Goal: Task Accomplishment & Management: Manage account settings

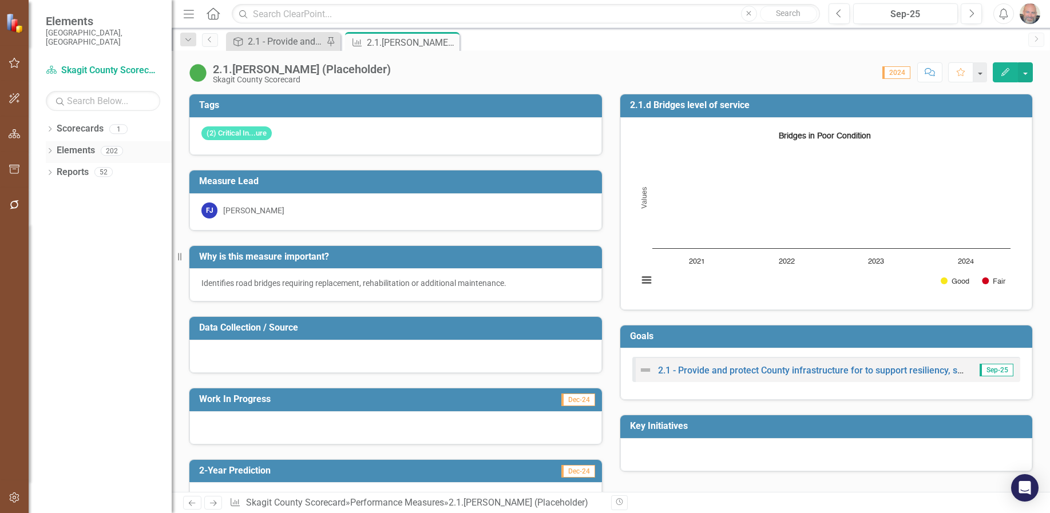
click at [52, 149] on icon "Dropdown" at bounding box center [50, 152] width 8 height 6
click at [55, 192] on icon "Dropdown" at bounding box center [56, 195] width 8 height 6
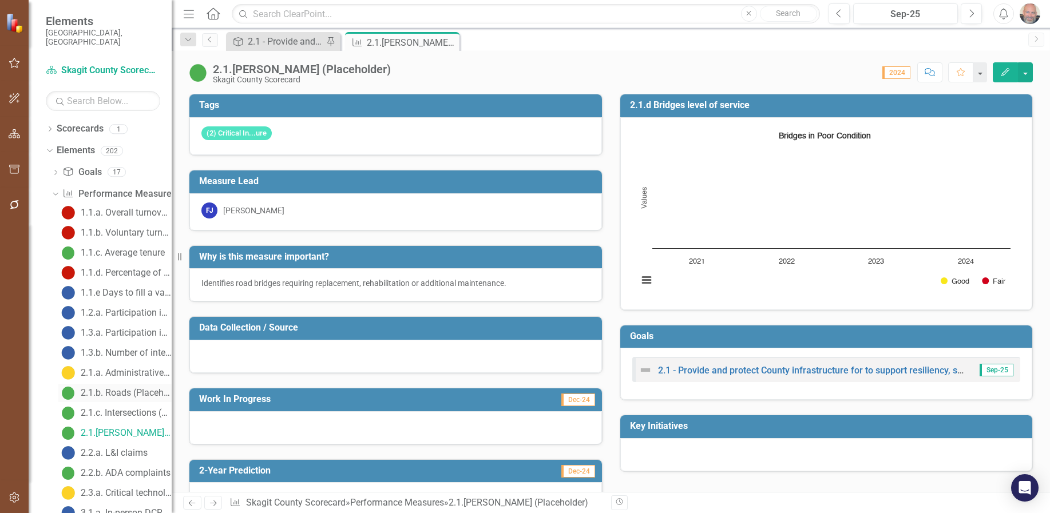
click at [117, 388] on div "2.1.b. Roads (Placeholder)" at bounding box center [126, 393] width 91 height 10
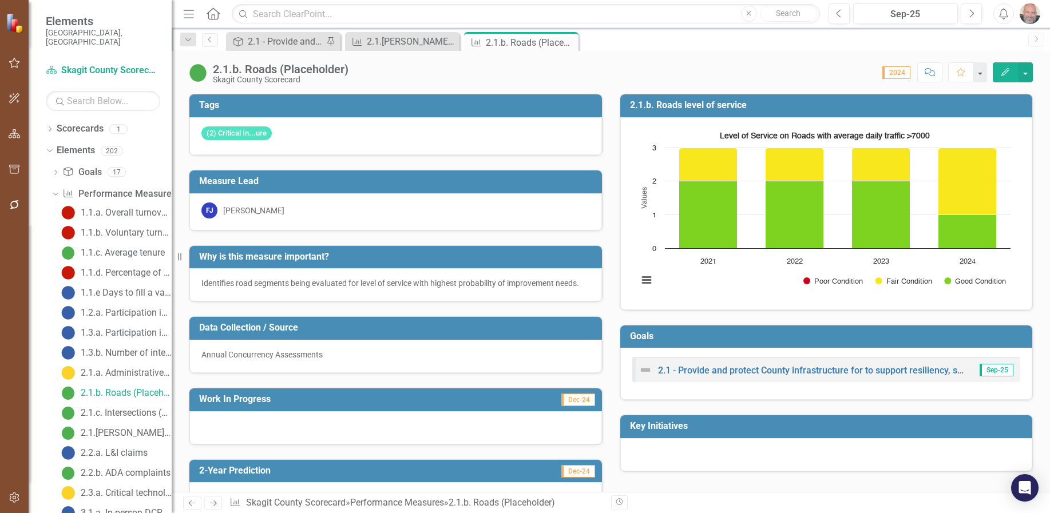
click at [1006, 70] on icon "button" at bounding box center [1005, 72] width 8 height 8
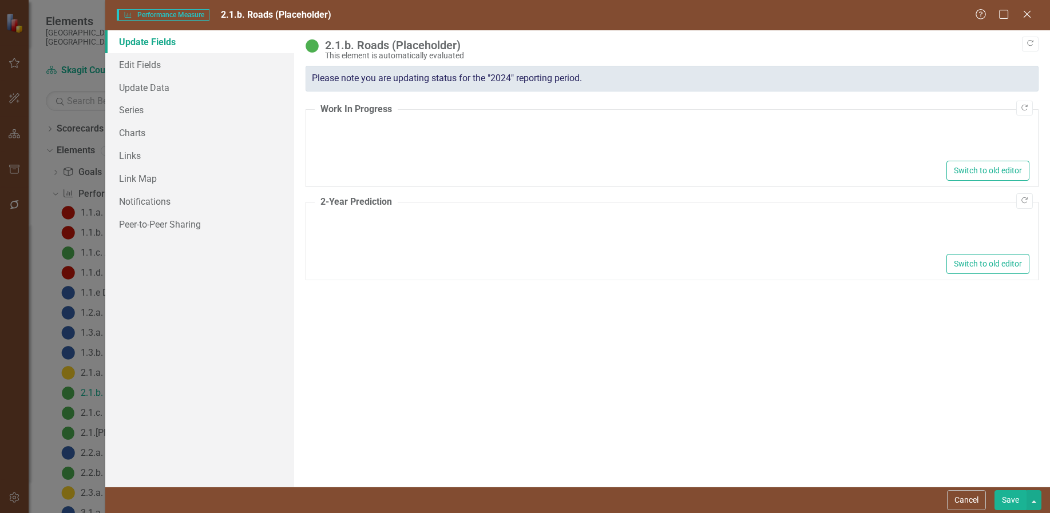
type textarea "<p>Improve Cook Road to minimally maintain Fair level of service before 2028</p>"
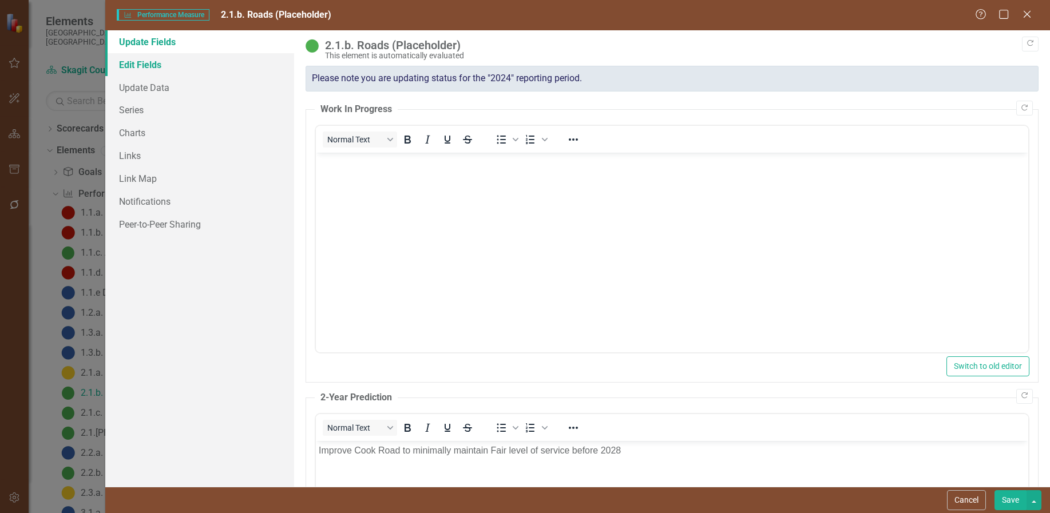
click at [147, 64] on link "Edit Fields" at bounding box center [199, 64] width 189 height 23
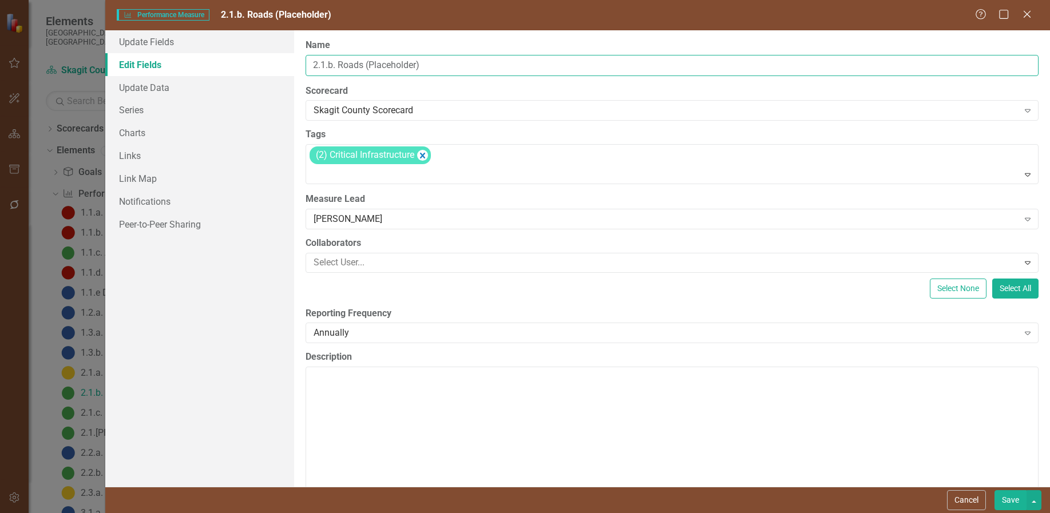
click at [437, 62] on input "2.1.b. Roads (Placeholder)" at bounding box center [672, 65] width 733 height 21
drag, startPoint x: 438, startPoint y: 63, endPoint x: 367, endPoint y: 68, distance: 71.1
click at [367, 68] on input "2.1.b. Roads (Placeholder)" at bounding box center [672, 65] width 733 height 21
click at [363, 68] on input "2.1.b. Roads Pavement Condition" at bounding box center [672, 65] width 733 height 21
click at [450, 69] on input "2.1.b. Road Pavement Condition" at bounding box center [672, 65] width 733 height 21
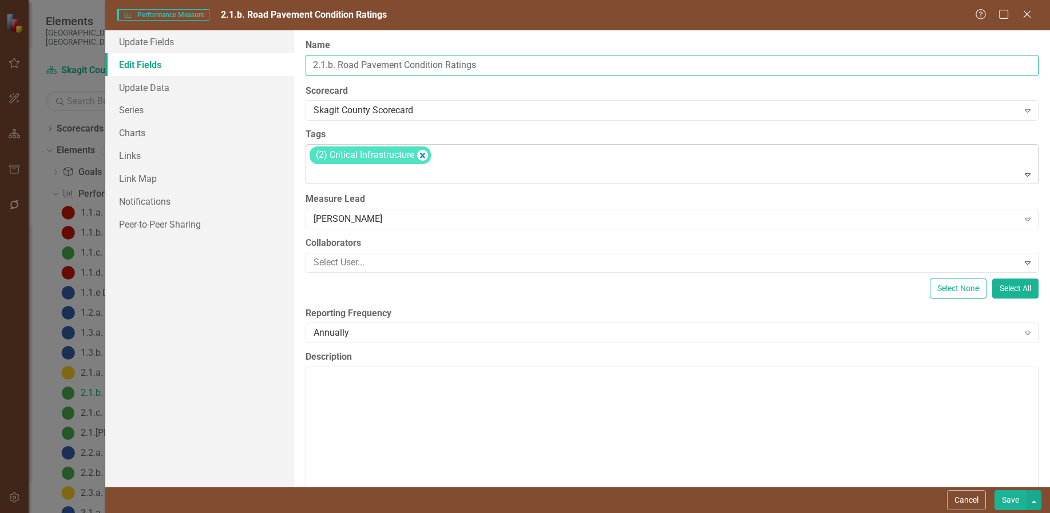
type input "2.1.b. Road Pavement Condition Ratings"
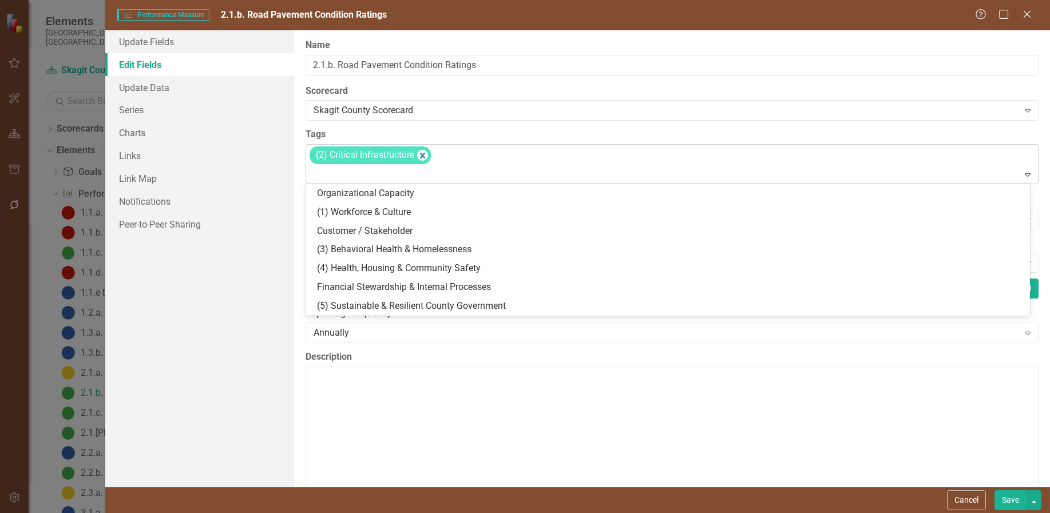
click at [1022, 174] on icon "Expand" at bounding box center [1027, 174] width 11 height 9
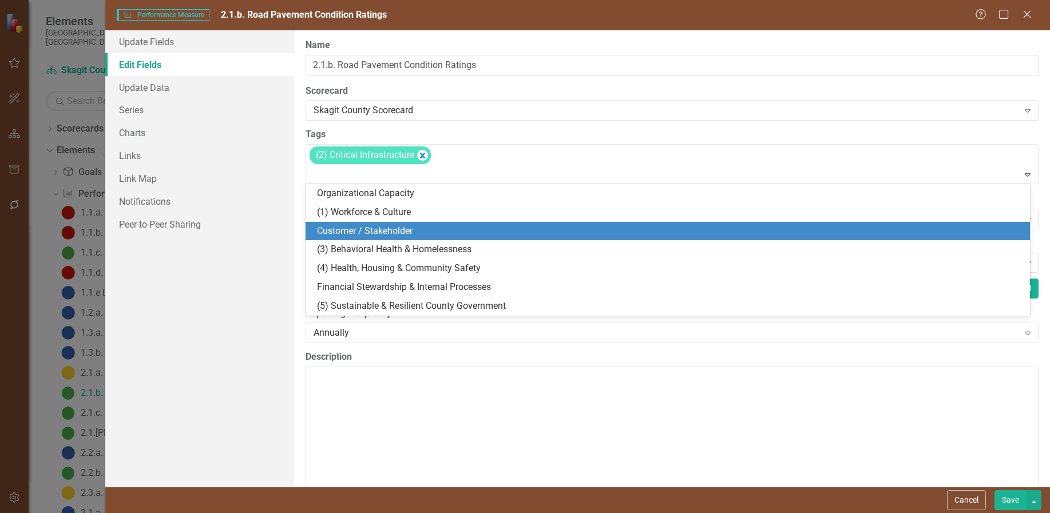
click at [390, 228] on span "Customer / Stakeholder" at bounding box center [365, 230] width 96 height 11
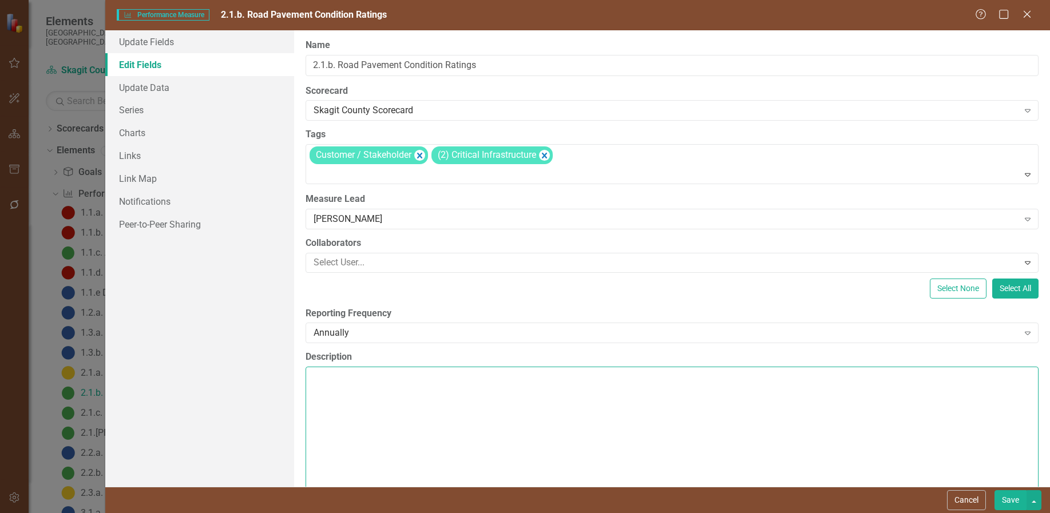
click at [332, 381] on textarea "Description" at bounding box center [672, 436] width 733 height 138
click at [324, 377] on textarea "Description" at bounding box center [672, 436] width 733 height 138
click at [418, 382] on textarea "Surface condition for" at bounding box center [672, 436] width 733 height 138
click at [439, 379] on textarea "Surface condition for" at bounding box center [672, 436] width 733 height 138
click at [409, 378] on textarea "Surface condition of all road" at bounding box center [672, 436] width 733 height 138
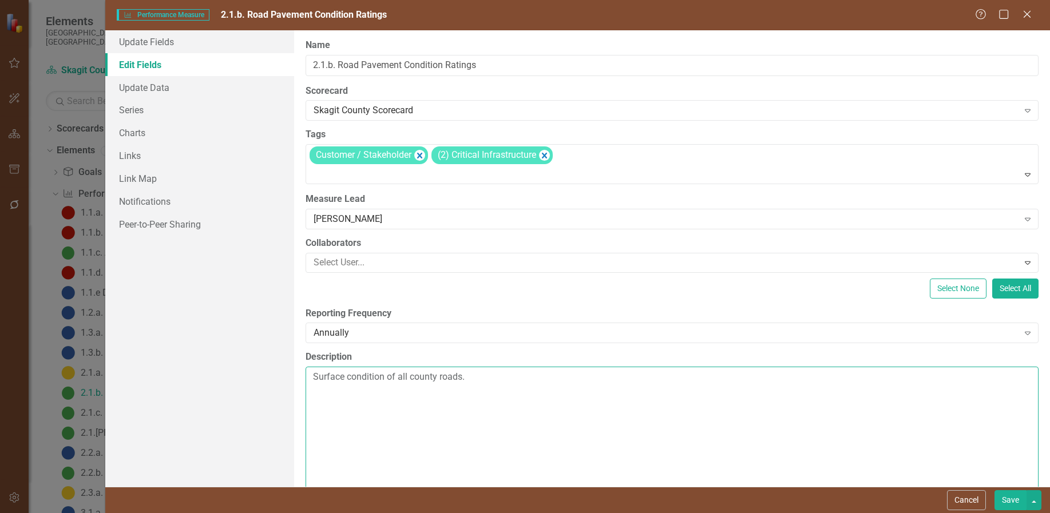
click at [484, 382] on textarea "Surface condition of all county roads." at bounding box center [672, 436] width 733 height 138
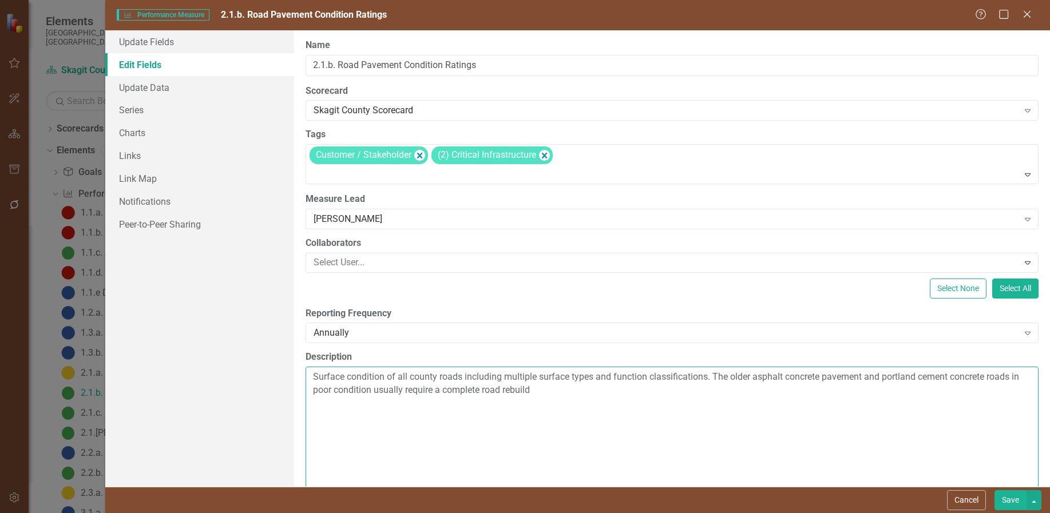
drag, startPoint x: 712, startPoint y: 375, endPoint x: 715, endPoint y: 399, distance: 24.3
click at [711, 381] on textarea "Surface condition of all county roads including multiple surface types and func…" at bounding box center [672, 436] width 733 height 138
drag, startPoint x: 857, startPoint y: 377, endPoint x: 850, endPoint y: 393, distance: 17.4
click at [853, 385] on textarea "Surface condition of all county roads including multiple surface types and func…" at bounding box center [672, 436] width 733 height 138
click at [856, 380] on textarea "Surface condition of all county roads including multiple surface types and func…" at bounding box center [672, 436] width 733 height 138
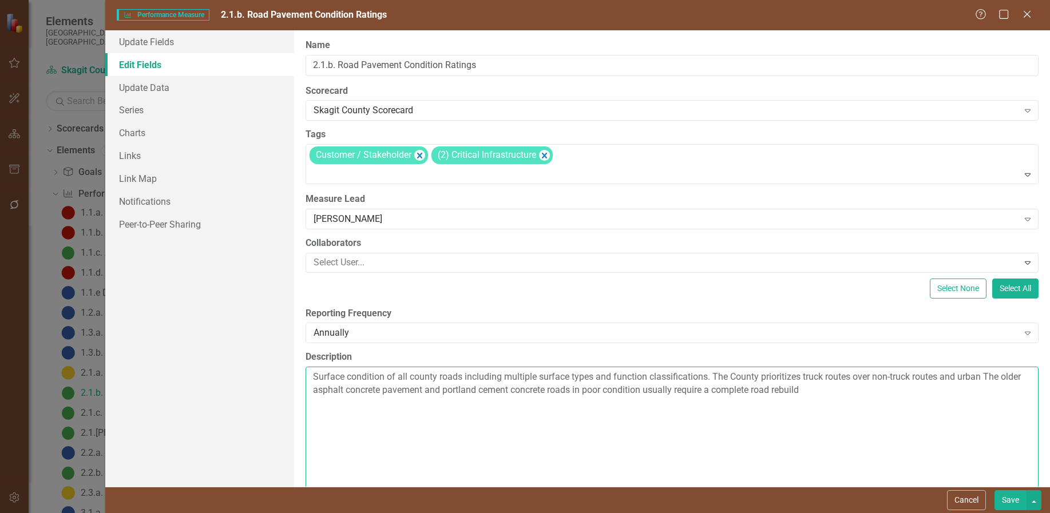
drag, startPoint x: 961, startPoint y: 378, endPoint x: 986, endPoint y: 381, distance: 24.8
click at [984, 380] on textarea "Surface condition of all county roads including multiple surface types and func…" at bounding box center [672, 436] width 733 height 138
drag, startPoint x: 473, startPoint y: 389, endPoint x: 473, endPoint y: 407, distance: 17.7
click at [472, 394] on textarea "Surface condition of all county roads including multiple surface types and func…" at bounding box center [672, 436] width 733 height 138
drag, startPoint x: 459, startPoint y: 390, endPoint x: 477, endPoint y: 389, distance: 18.3
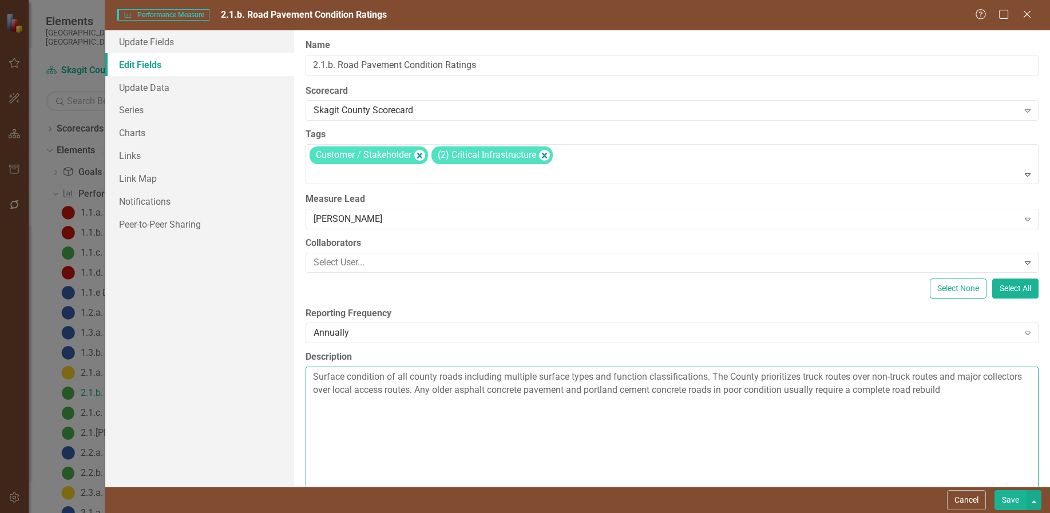
click at [477, 389] on textarea "Surface condition of all county roads including multiple surface types and func…" at bounding box center [672, 436] width 733 height 138
drag, startPoint x: 817, startPoint y: 390, endPoint x: 838, endPoint y: 390, distance: 21.8
click at [838, 390] on textarea "Surface condition of all county roads including multiple surface types and func…" at bounding box center [672, 436] width 733 height 138
click at [988, 389] on textarea "Surface condition of all county roads including multiple surface types and func…" at bounding box center [672, 436] width 733 height 138
click at [988, 391] on textarea "Surface condition of all county roads including multiple surface types and func…" at bounding box center [672, 436] width 733 height 138
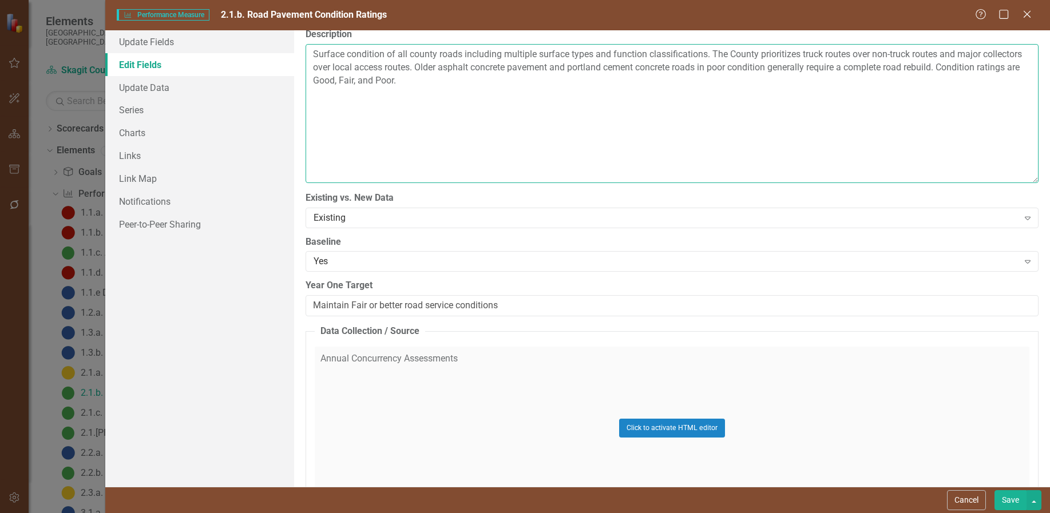
scroll to position [343, 0]
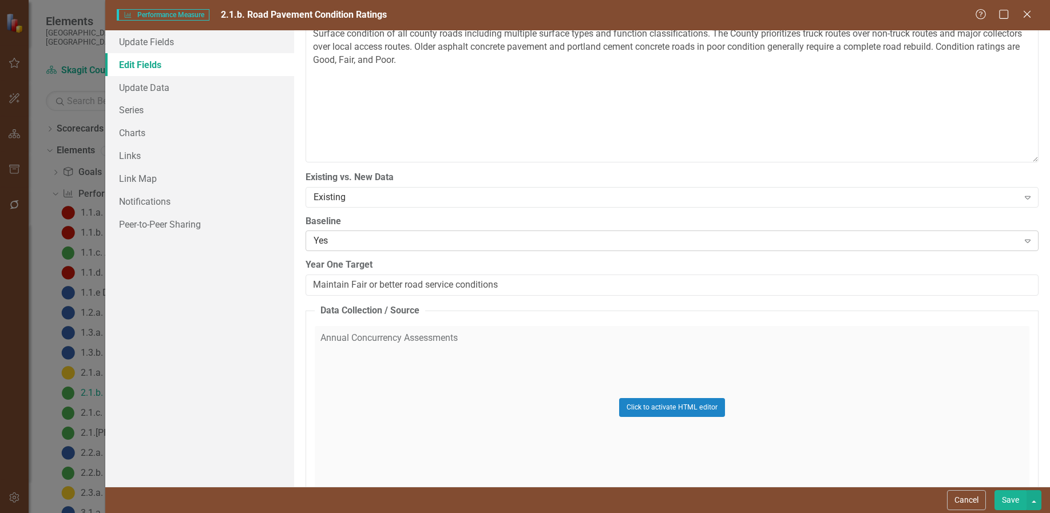
click at [1022, 242] on icon "Expand" at bounding box center [1027, 240] width 11 height 9
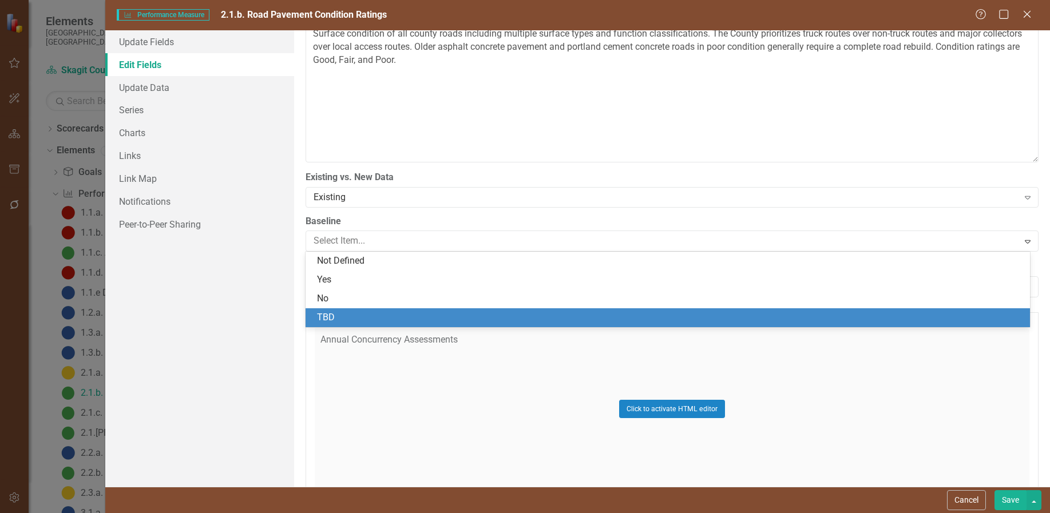
click at [327, 316] on div "TBD" at bounding box center [670, 317] width 706 height 13
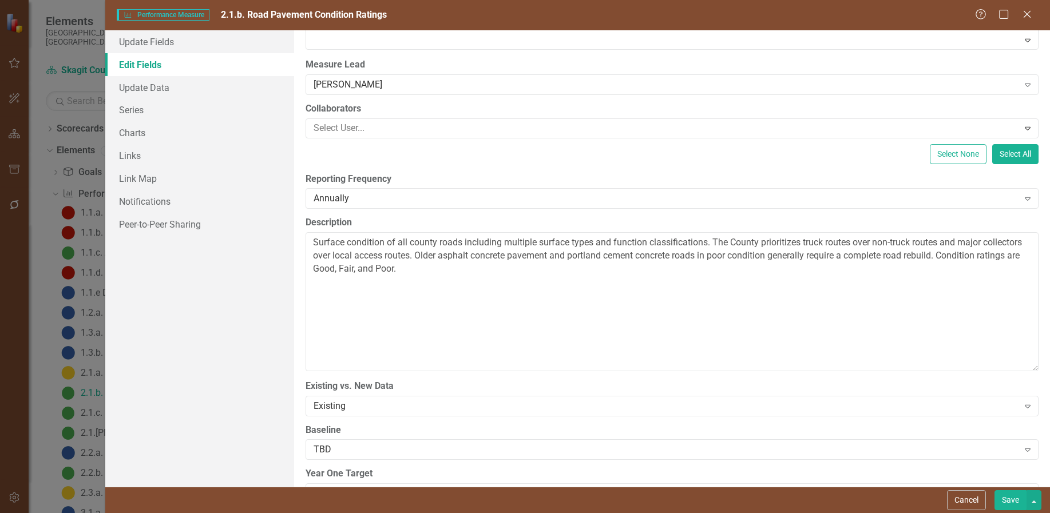
scroll to position [114, 0]
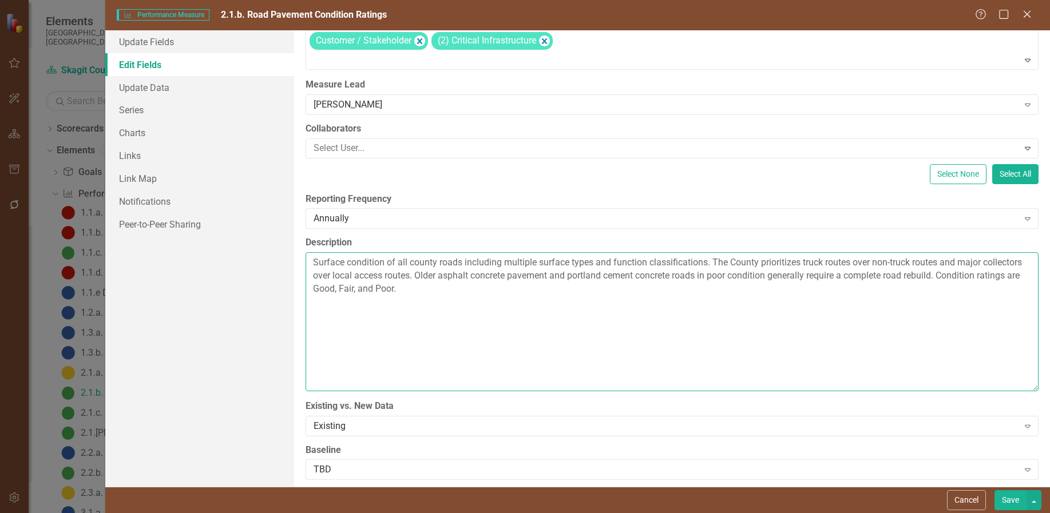
drag, startPoint x: 399, startPoint y: 262, endPoint x: 408, endPoint y: 263, distance: 9.2
click at [408, 263] on textarea "Surface condition of all county roads including multiple surface types and func…" at bounding box center [672, 321] width 733 height 138
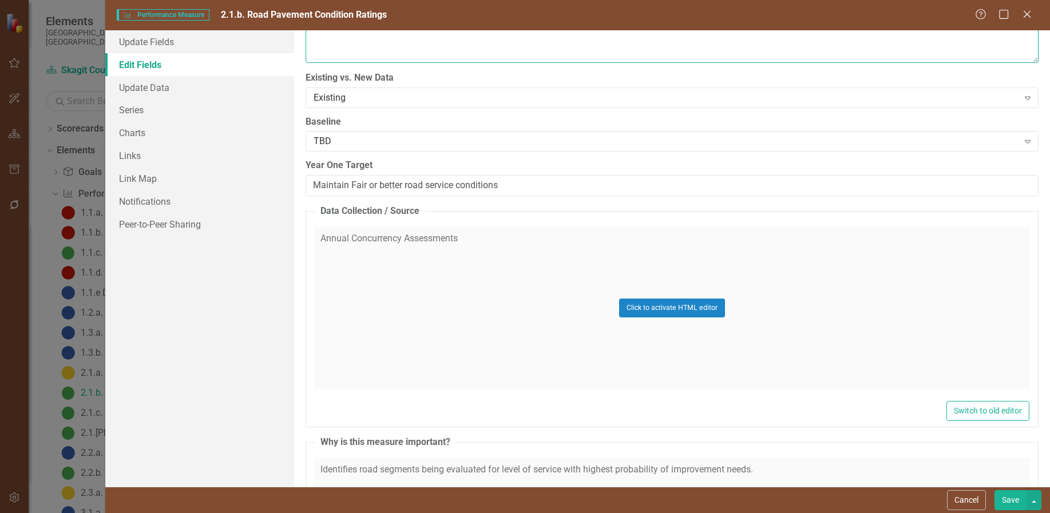
scroll to position [435, 0]
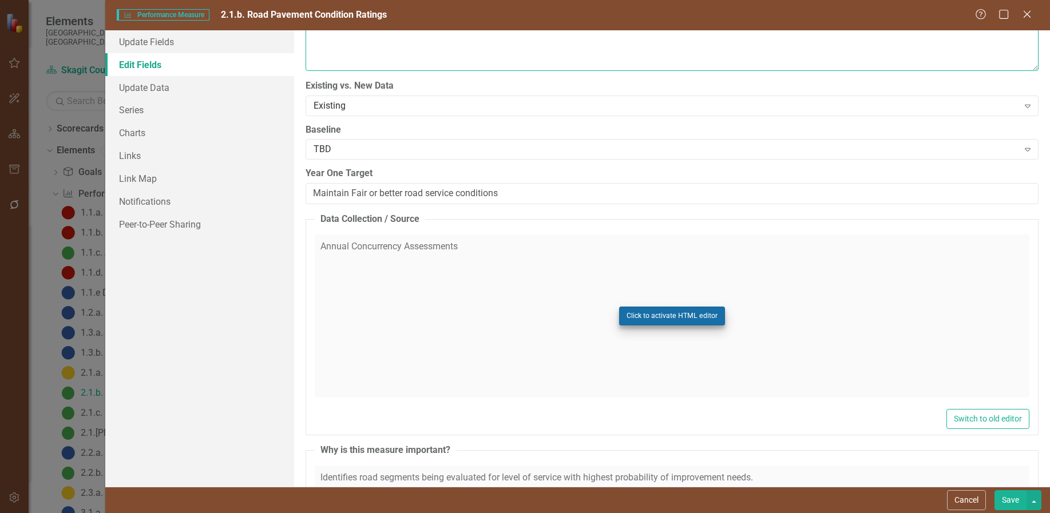
type textarea "Surface condition of approximately 750 miles of county roads including multiple…"
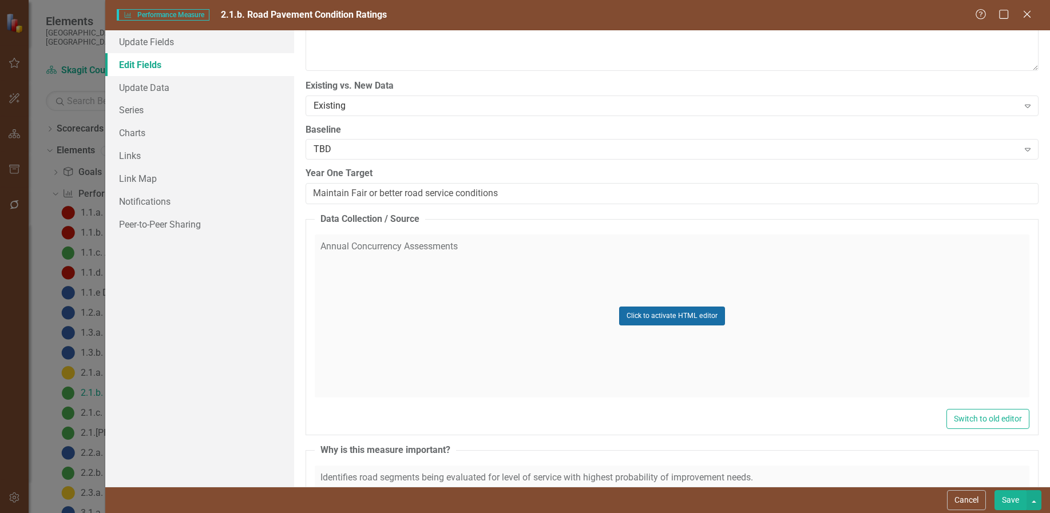
click at [652, 312] on button "Click to activate HTML editor" at bounding box center [672, 316] width 106 height 18
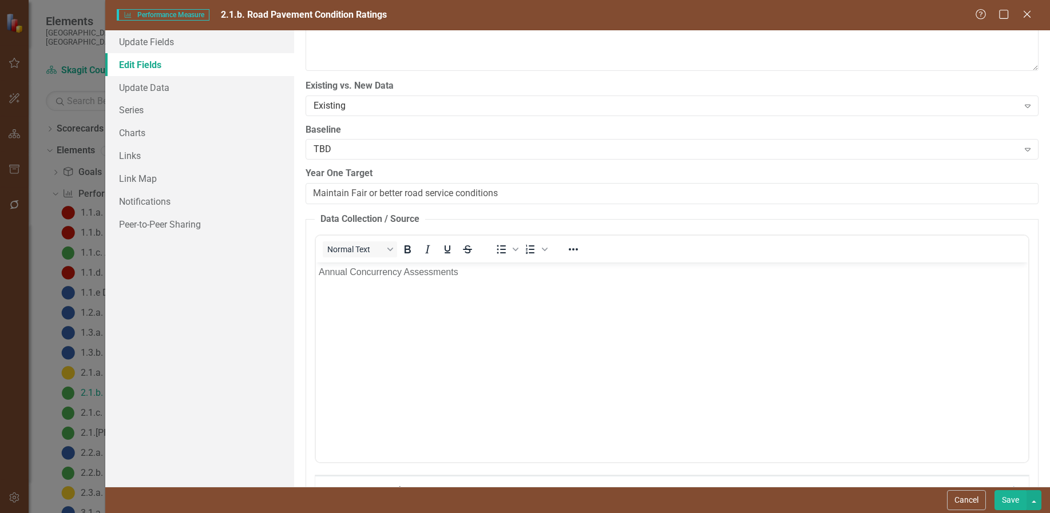
scroll to position [0, 0]
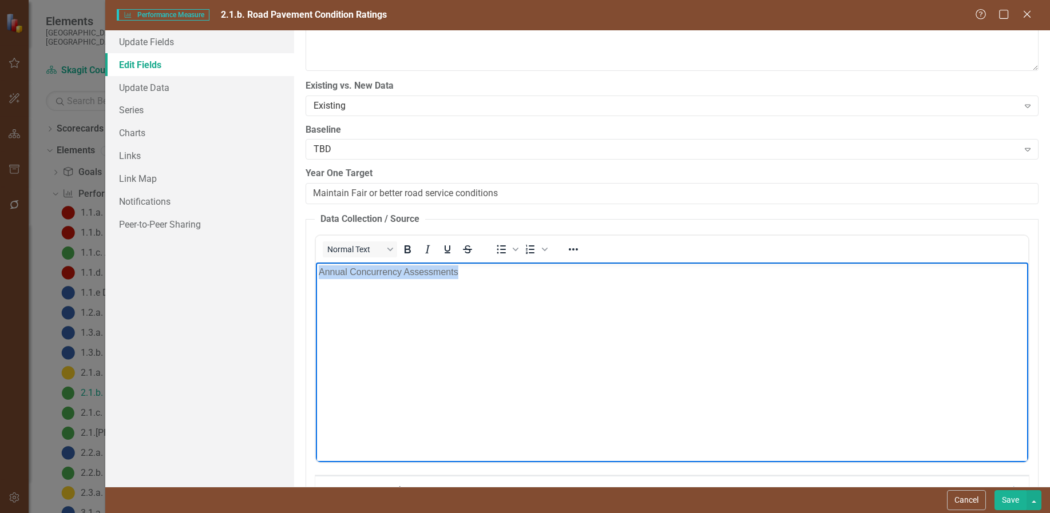
drag, startPoint x: 469, startPoint y: 272, endPoint x: 304, endPoint y: 267, distance: 164.9
click at [315, 267] on html "Annual Concurrency Assessments" at bounding box center [671, 348] width 712 height 172
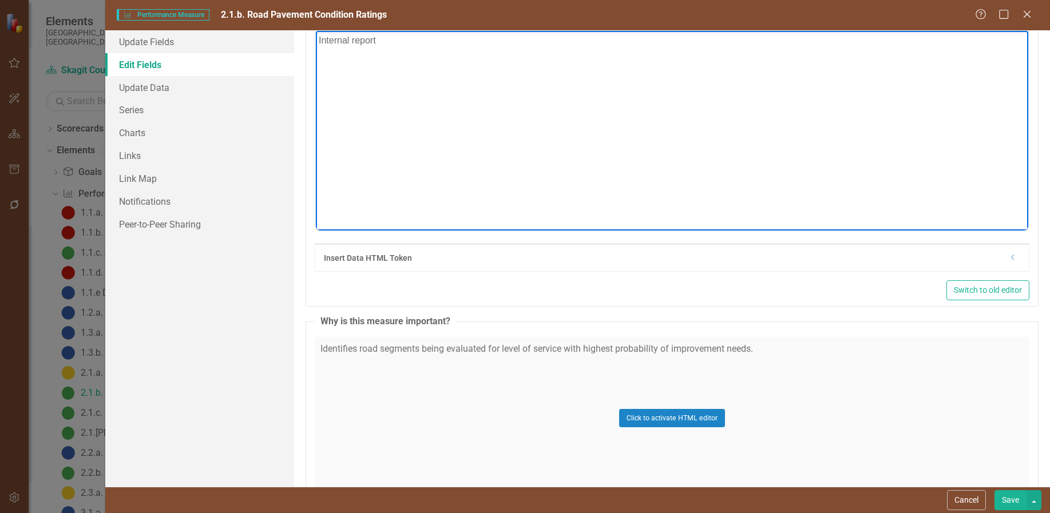
scroll to position [721, 0]
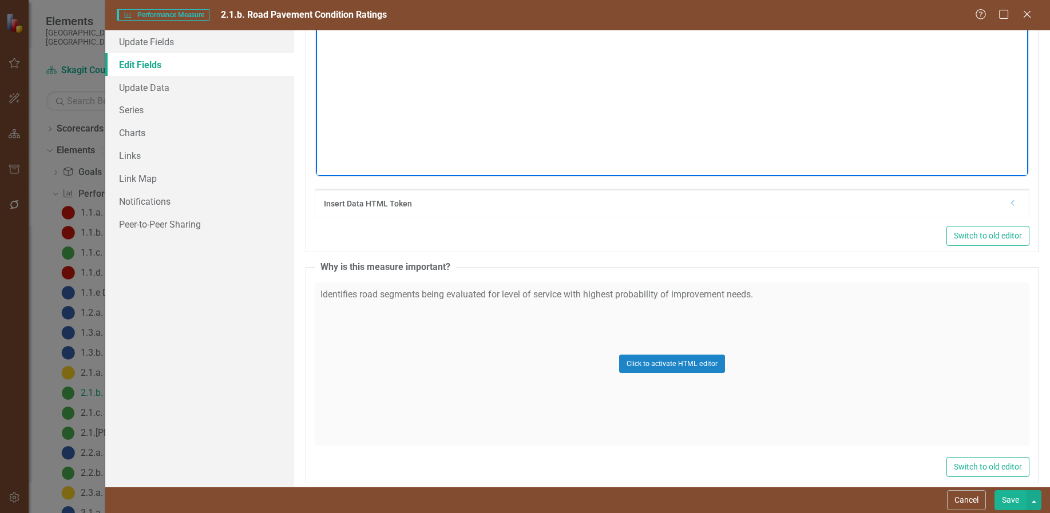
click at [385, 306] on div "Click to activate HTML editor" at bounding box center [672, 364] width 715 height 163
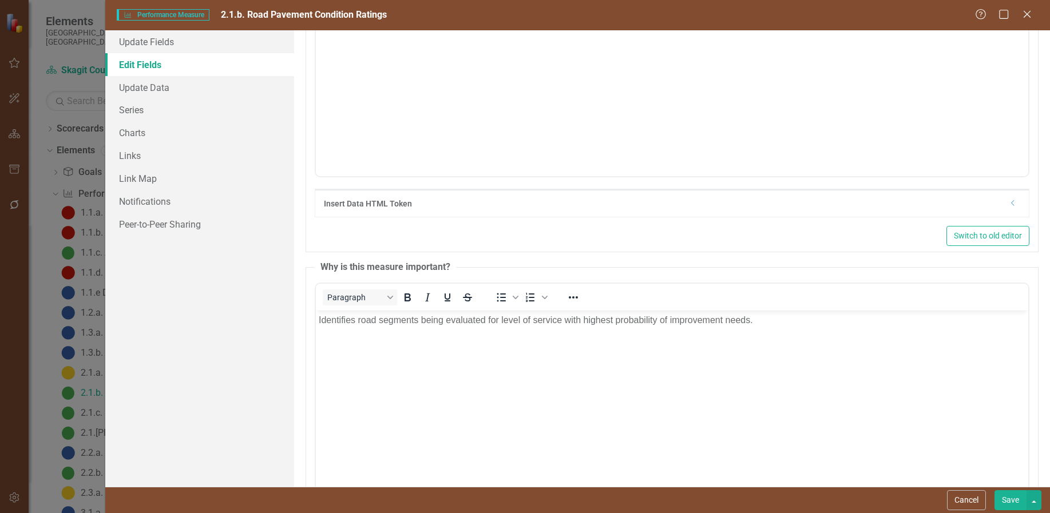
scroll to position [0, 0]
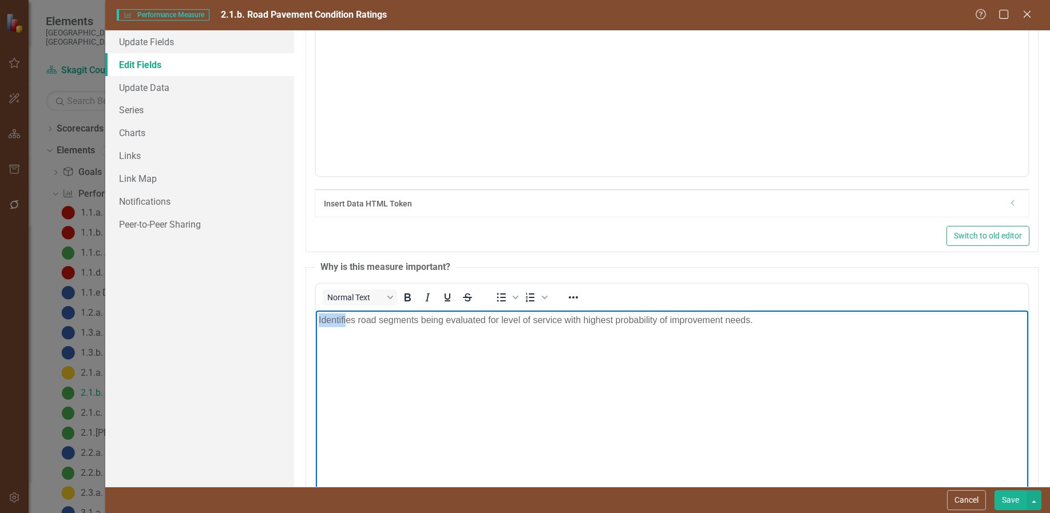
drag, startPoint x: 319, startPoint y: 320, endPoint x: 346, endPoint y: 321, distance: 26.9
click at [346, 321] on p "Identifies road segments being evaluated for level of service with highest prob…" at bounding box center [671, 320] width 707 height 14
drag, startPoint x: 360, startPoint y: 320, endPoint x: 360, endPoint y: 327, distance: 6.9
click at [360, 323] on p "Evaluates road segment surface conditions with ability to filter by class, surf…" at bounding box center [671, 320] width 707 height 14
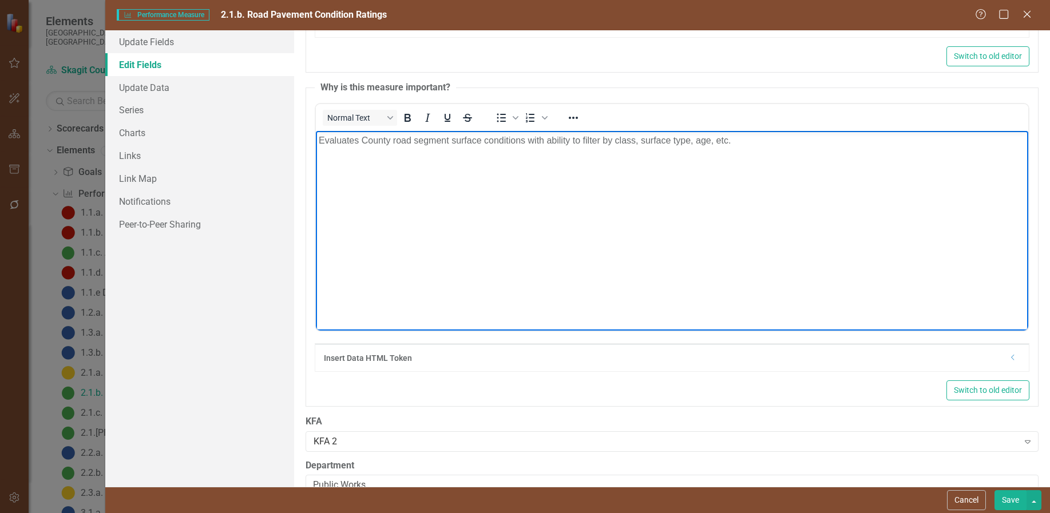
scroll to position [927, 0]
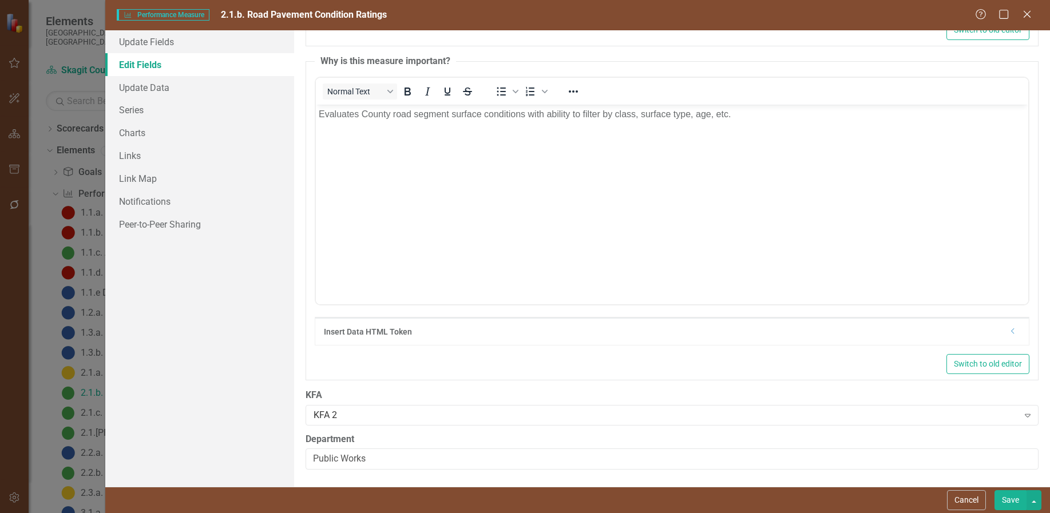
click at [1008, 499] on button "Save" at bounding box center [1011, 500] width 32 height 20
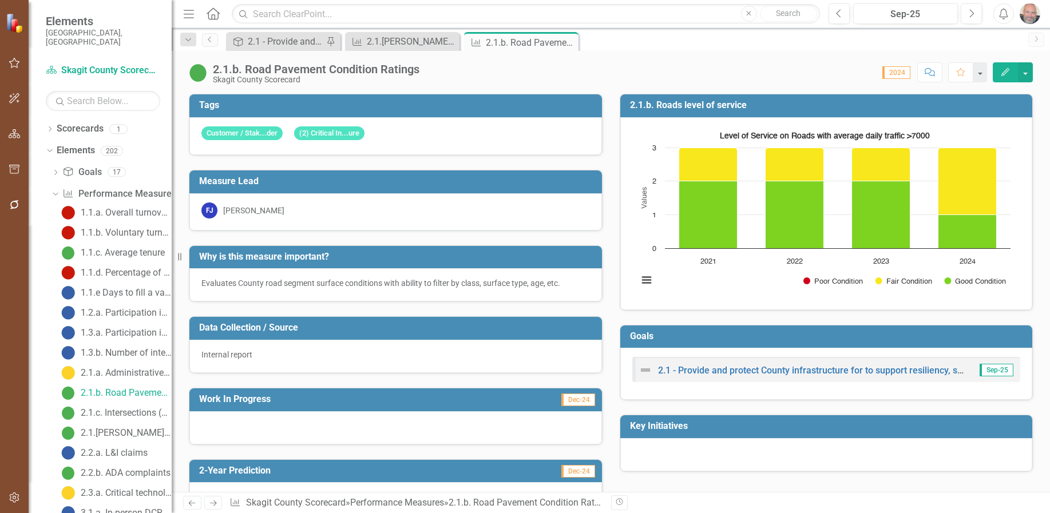
click at [1005, 70] on icon "Edit" at bounding box center [1005, 72] width 10 height 8
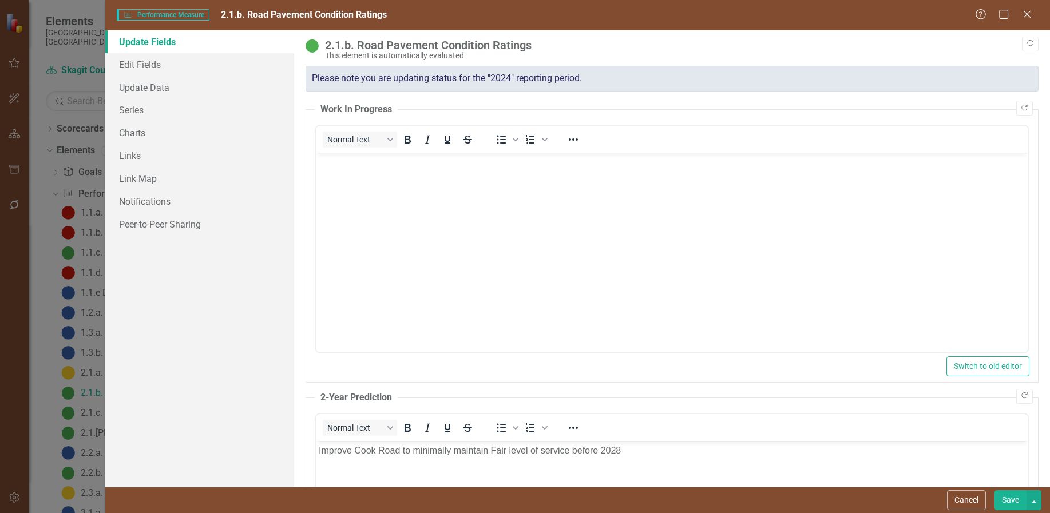
scroll to position [0, 0]
click at [138, 64] on link "Edit Fields" at bounding box center [199, 64] width 189 height 23
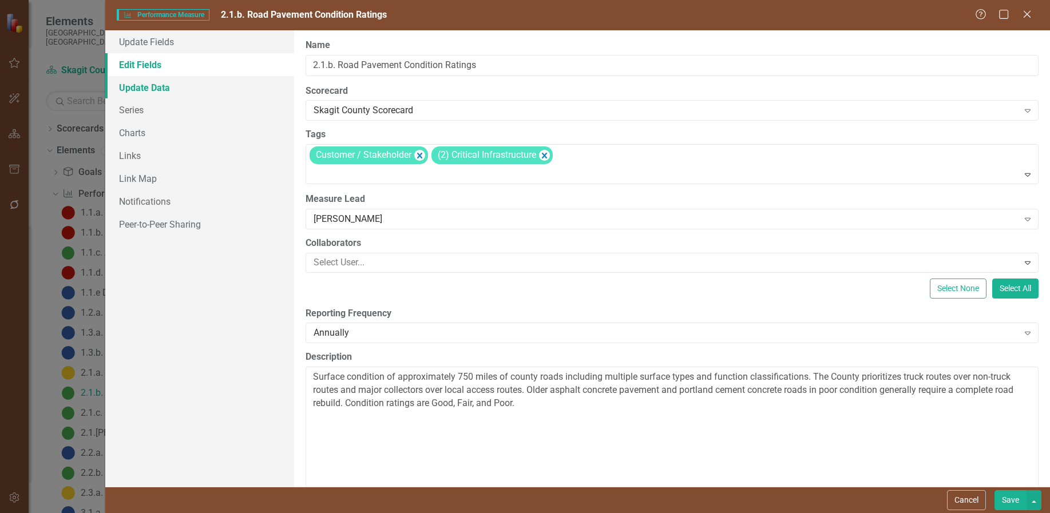
click at [153, 86] on link "Update Data" at bounding box center [199, 87] width 189 height 23
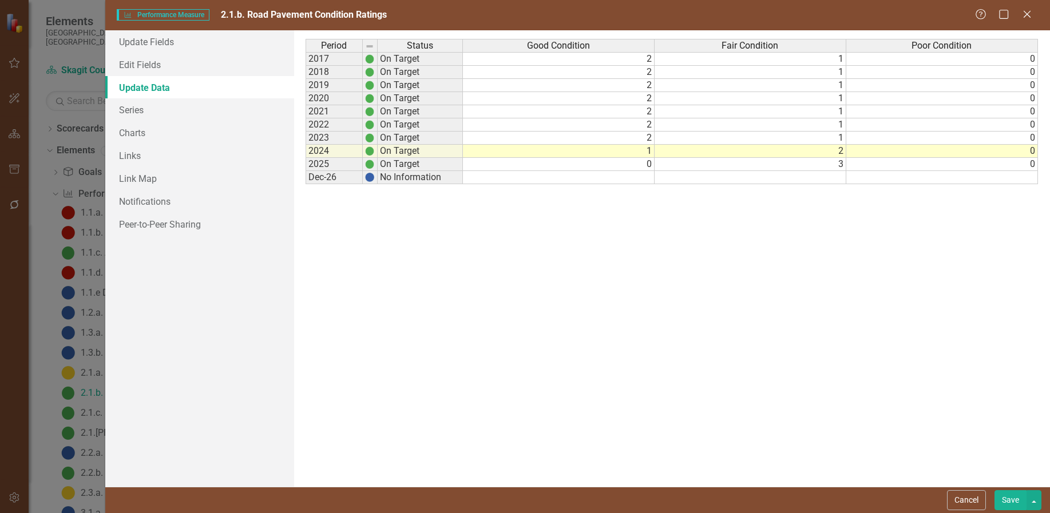
click at [640, 150] on td "1" at bounding box center [559, 151] width 192 height 13
type textarea "0"
click at [133, 108] on link "Series" at bounding box center [199, 109] width 189 height 23
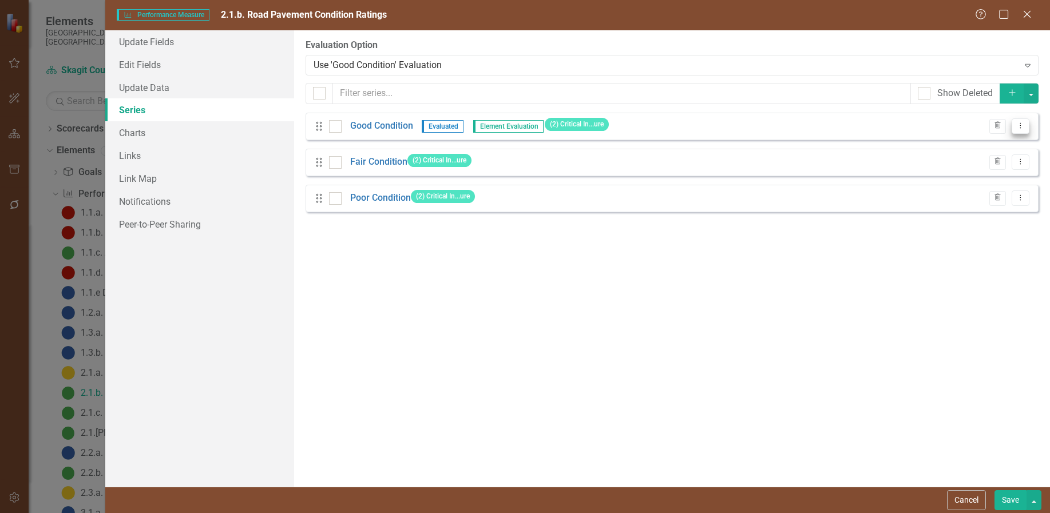
click at [1024, 128] on icon "Dropdown Menu" at bounding box center [1021, 125] width 10 height 7
click at [979, 138] on link "Edit Edit Measure Series" at bounding box center [964, 144] width 130 height 21
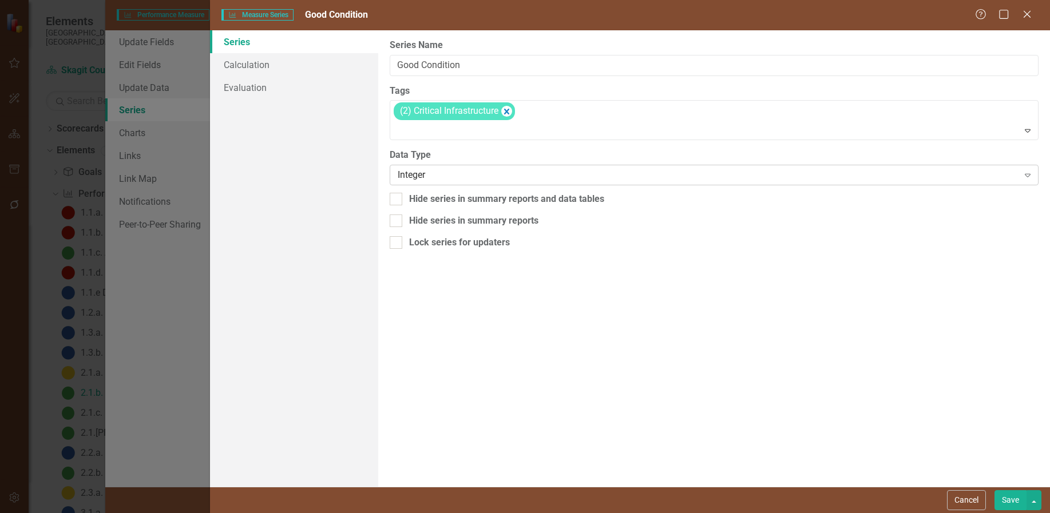
click at [454, 177] on div "Integer" at bounding box center [708, 175] width 621 height 13
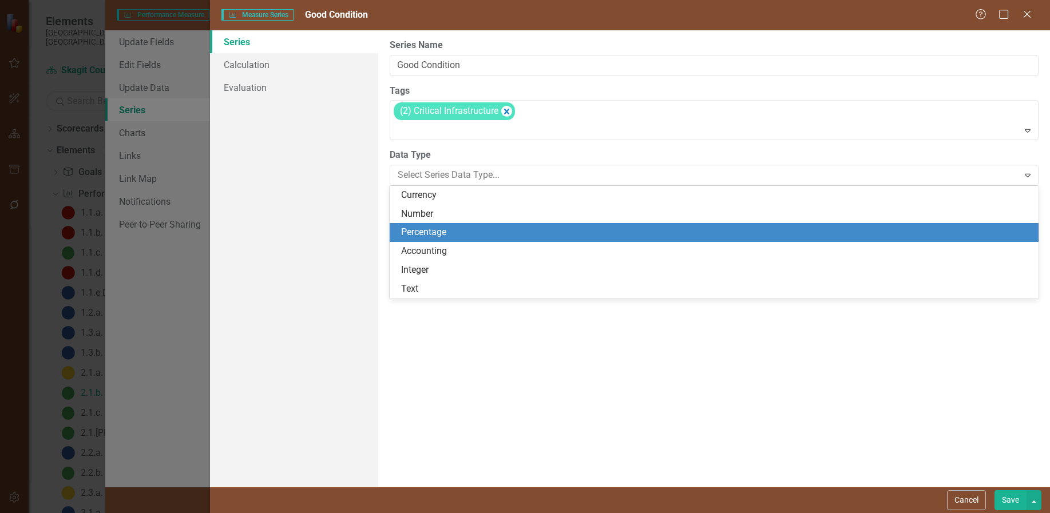
click at [423, 227] on div "Percentage" at bounding box center [716, 232] width 631 height 13
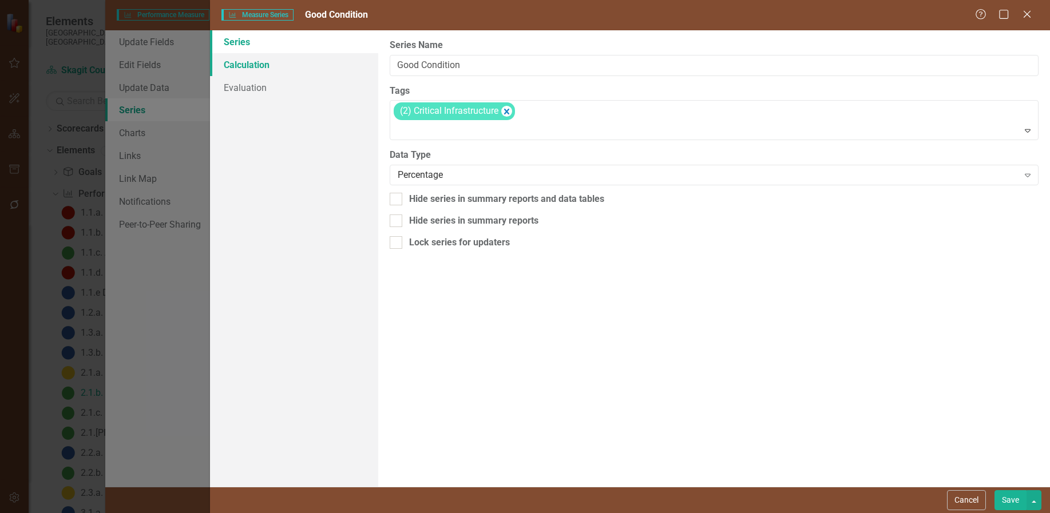
click at [243, 62] on link "Calculation" at bounding box center [294, 64] width 168 height 23
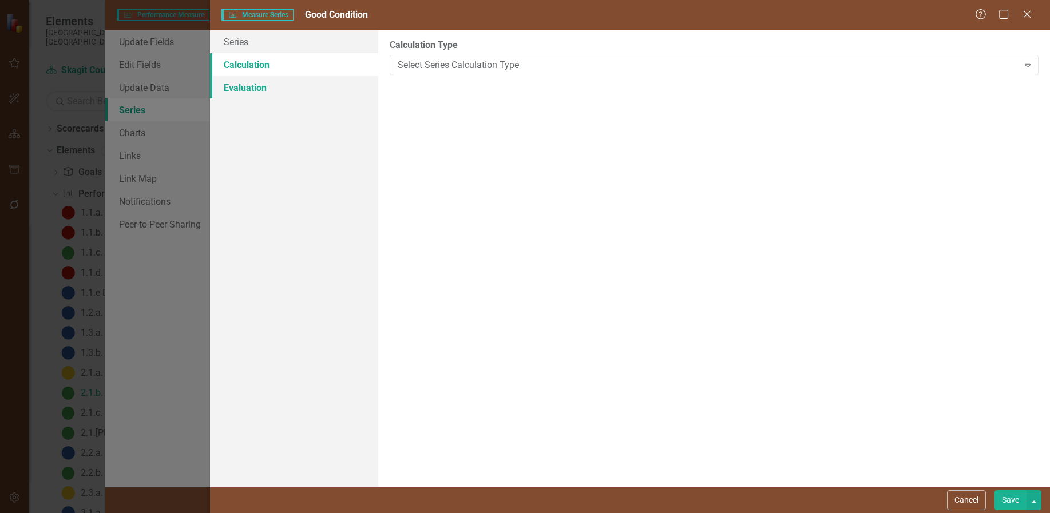
click at [241, 87] on link "Evaluation" at bounding box center [294, 87] width 168 height 23
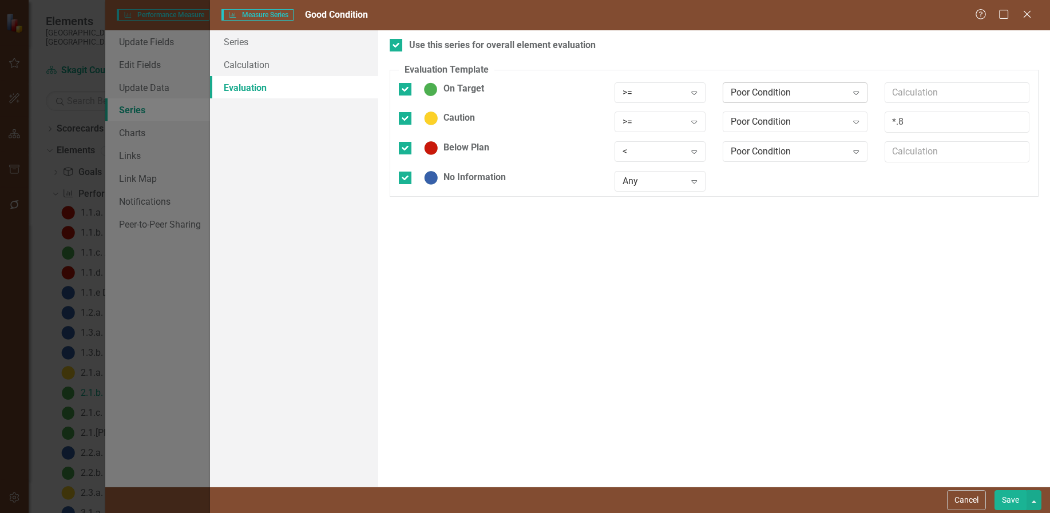
click at [856, 92] on icon at bounding box center [857, 93] width 6 height 3
click at [860, 91] on icon "Expand" at bounding box center [855, 92] width 11 height 9
drag, startPoint x: 794, startPoint y: 109, endPoint x: 814, endPoint y: 104, distance: 20.1
click at [794, 109] on div "Static Value" at bounding box center [797, 112] width 126 height 13
click at [920, 92] on input "text" at bounding box center [957, 92] width 145 height 21
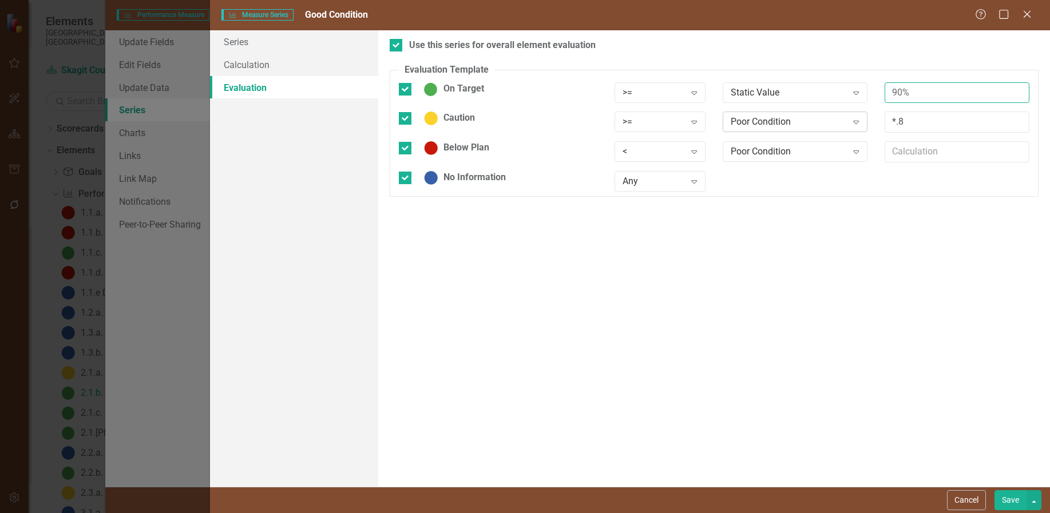
type input "90%"
click at [858, 120] on icon "Expand" at bounding box center [855, 121] width 11 height 9
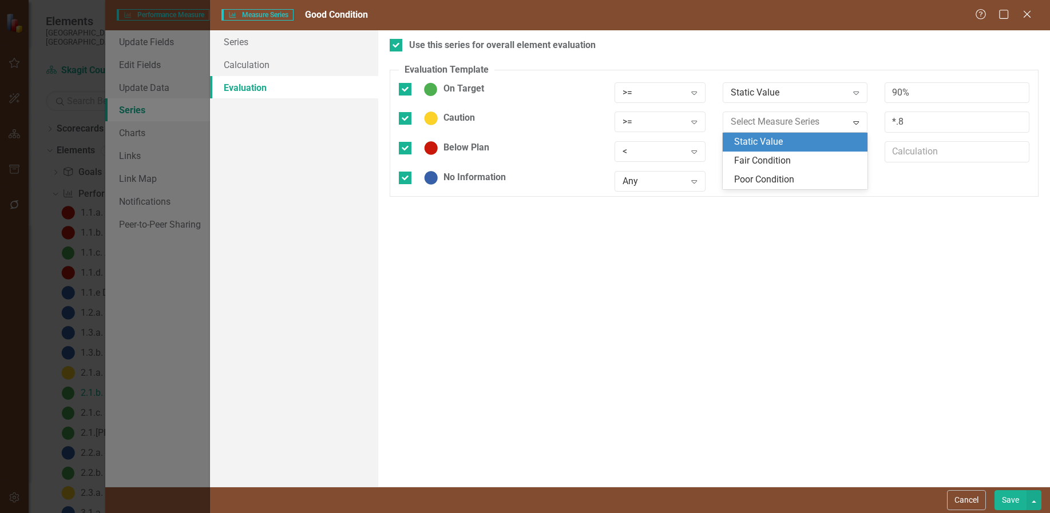
click at [763, 141] on div "Static Value" at bounding box center [797, 142] width 126 height 13
click at [854, 151] on icon "Expand" at bounding box center [855, 151] width 11 height 9
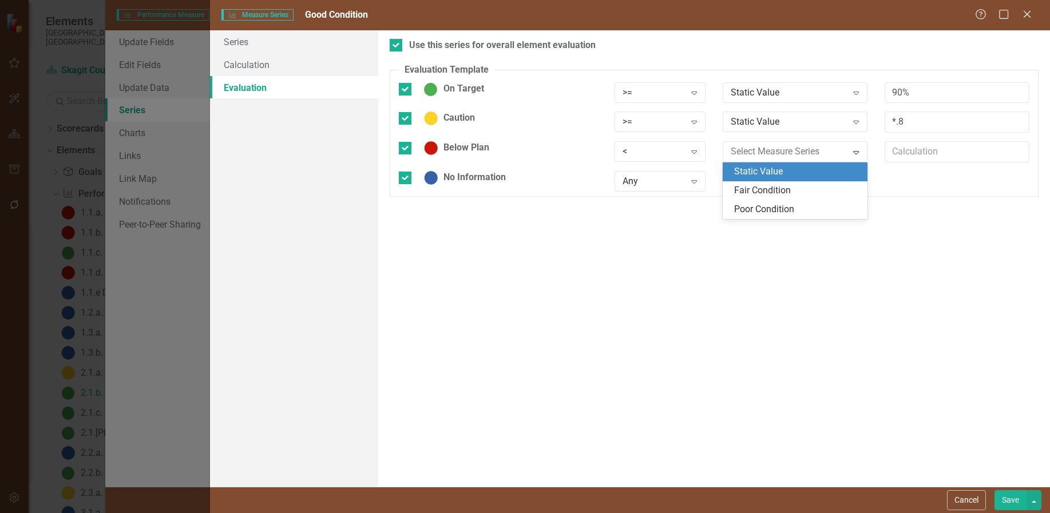
click at [781, 172] on div "Static Value" at bounding box center [797, 171] width 126 height 13
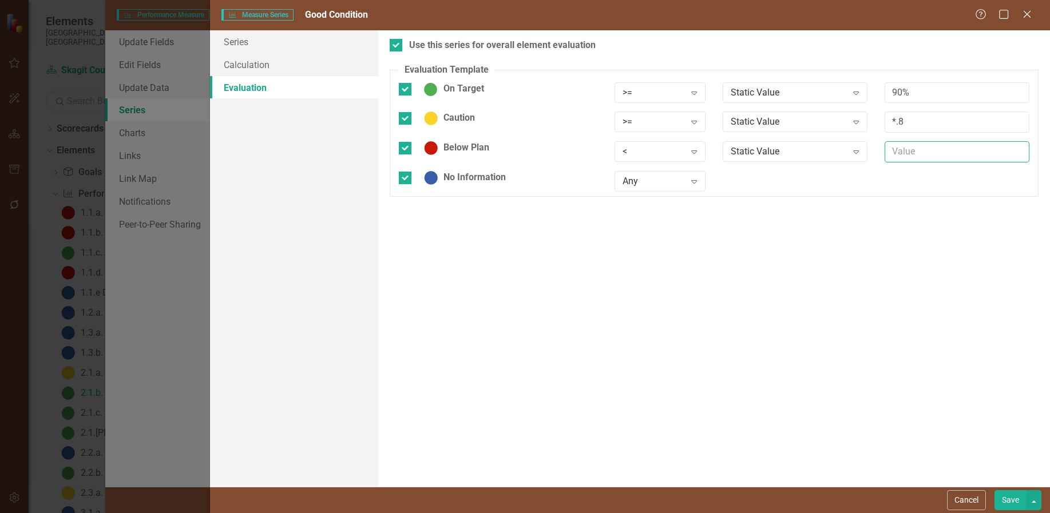
click at [904, 156] on input "text" at bounding box center [957, 151] width 145 height 21
click at [406, 179] on input "No Information" at bounding box center [402, 175] width 7 height 7
checkbox input "false"
click at [697, 122] on icon at bounding box center [695, 122] width 6 height 3
click at [637, 252] on div "Range" at bounding box center [662, 254] width 73 height 13
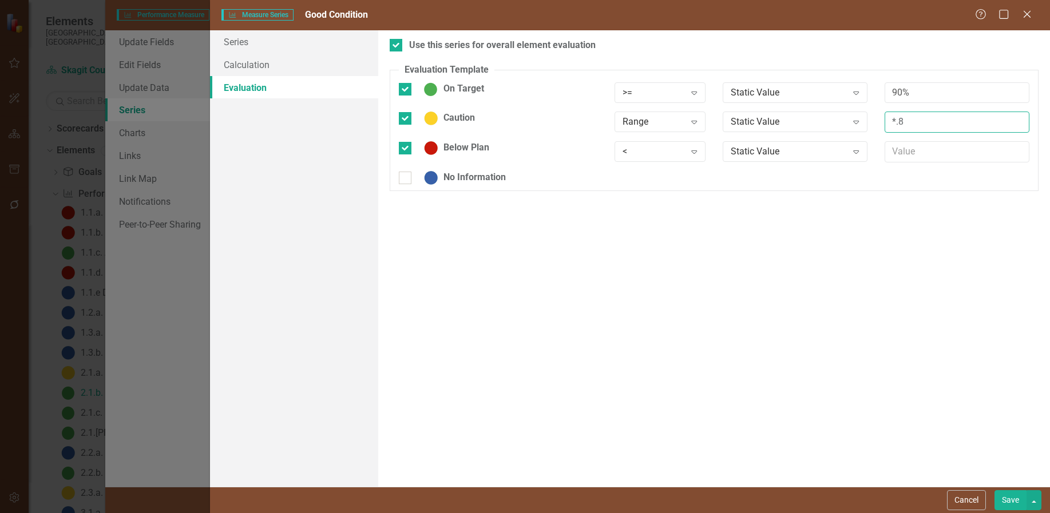
click at [924, 128] on input "*.8" at bounding box center [957, 122] width 145 height 21
drag, startPoint x: 925, startPoint y: 124, endPoint x: 852, endPoint y: 114, distance: 74.5
click at [852, 114] on div "Caution Range Expand Static Value Expand *.8" at bounding box center [714, 127] width 648 height 30
click at [902, 154] on input "text" at bounding box center [957, 151] width 145 height 21
type input "70%"
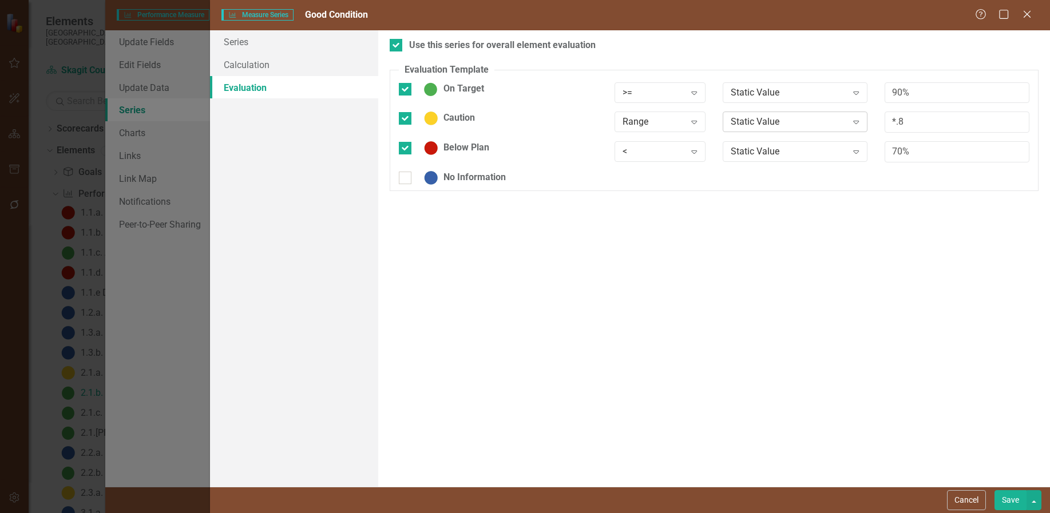
click at [857, 122] on icon "Expand" at bounding box center [855, 121] width 11 height 9
click at [939, 119] on input "*.8" at bounding box center [957, 122] width 145 height 21
drag, startPoint x: 937, startPoint y: 120, endPoint x: 863, endPoint y: 128, distance: 74.8
click at [863, 128] on div "Caution Range Expand Static Value Expand *.8" at bounding box center [714, 127] width 648 height 30
type input "70-90%"
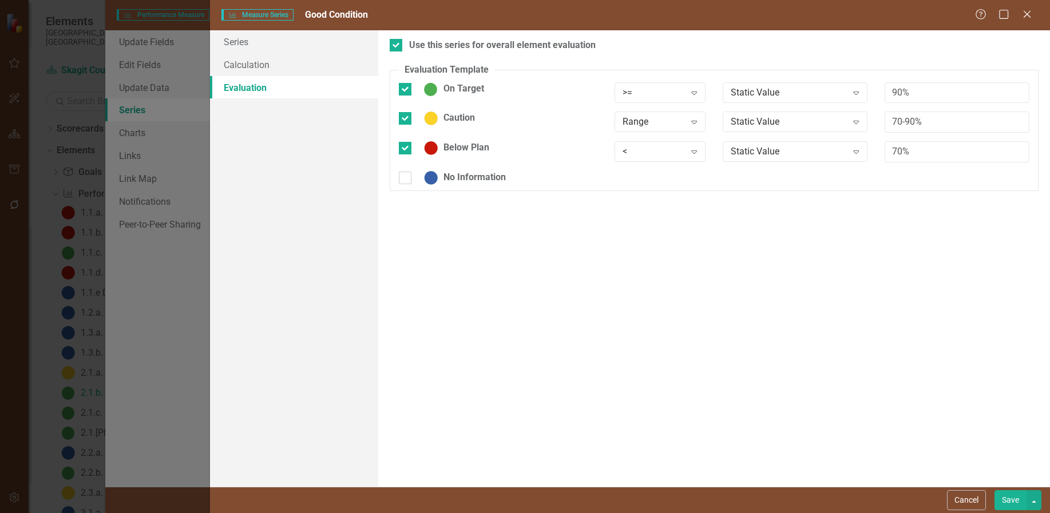
click at [1010, 499] on button "Save" at bounding box center [1011, 500] width 32 height 20
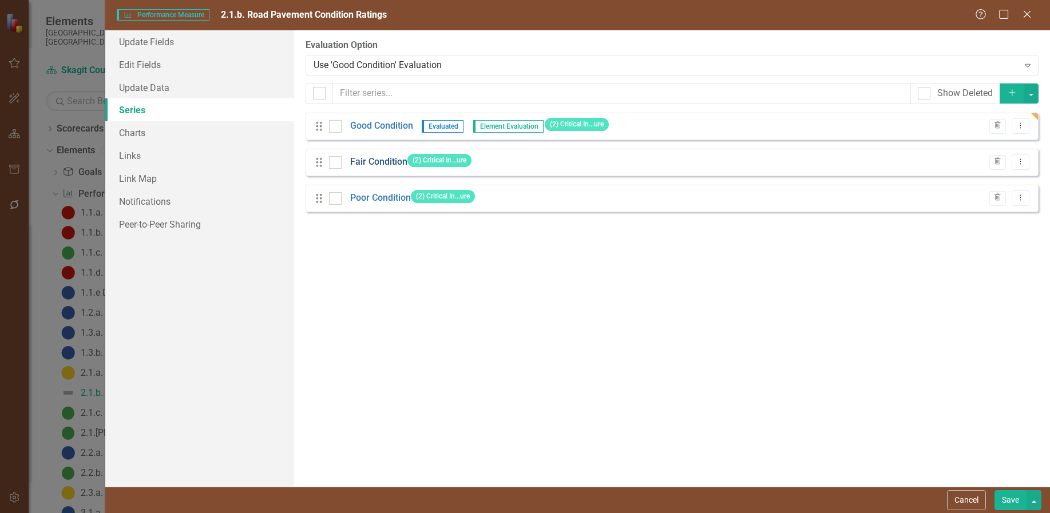
click at [380, 160] on link "Fair Condition" at bounding box center [378, 162] width 57 height 13
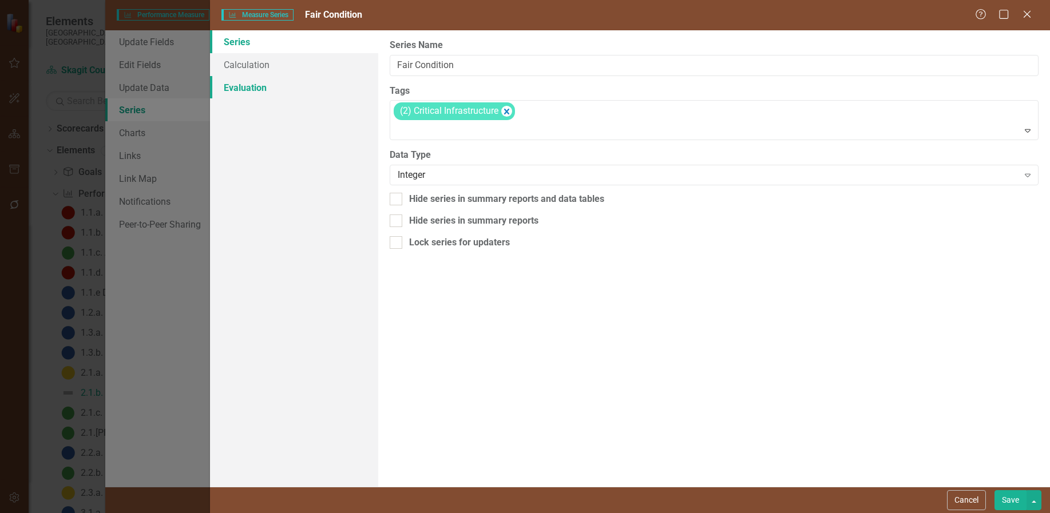
click at [254, 85] on link "Evaluation" at bounding box center [294, 87] width 168 height 23
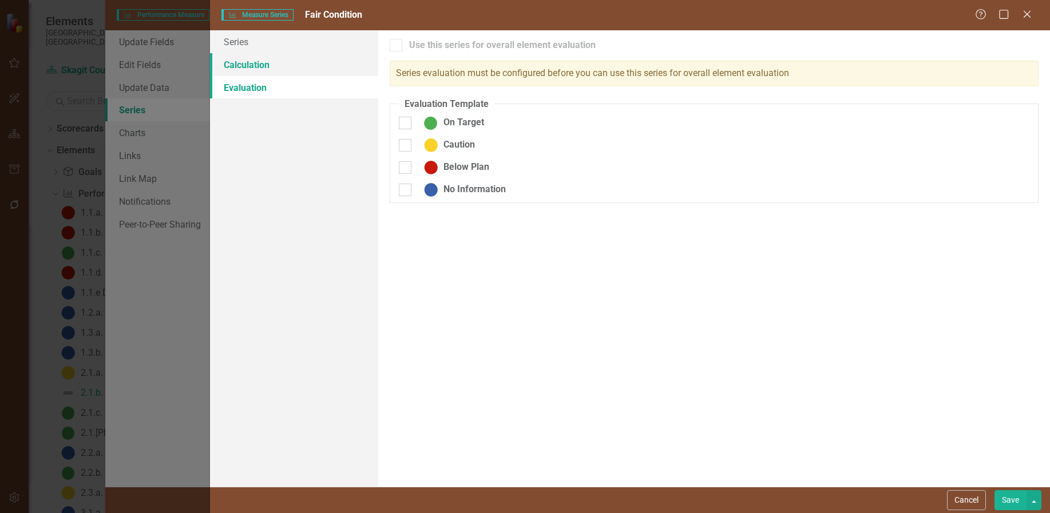
click at [244, 60] on link "Calculation" at bounding box center [294, 64] width 168 height 23
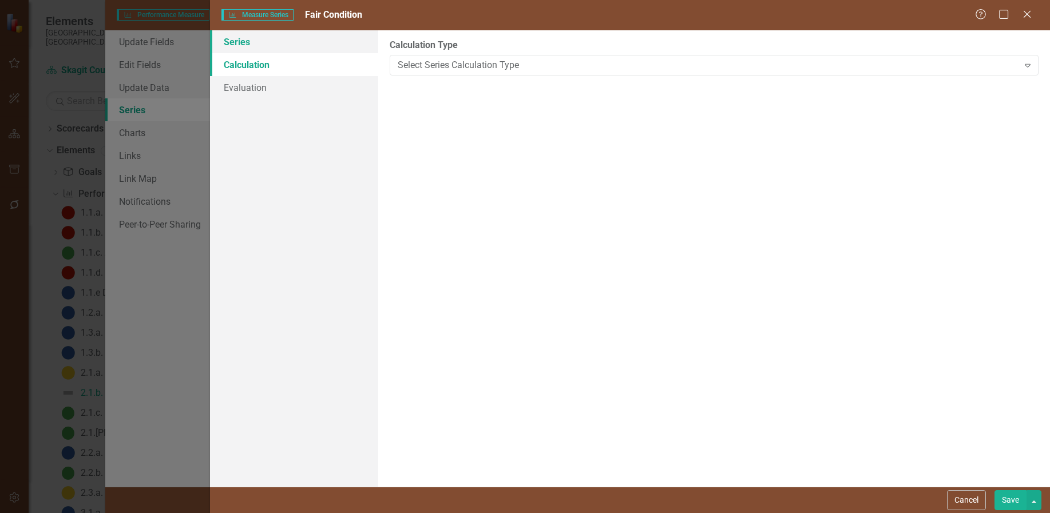
click at [237, 38] on link "Series" at bounding box center [294, 41] width 168 height 23
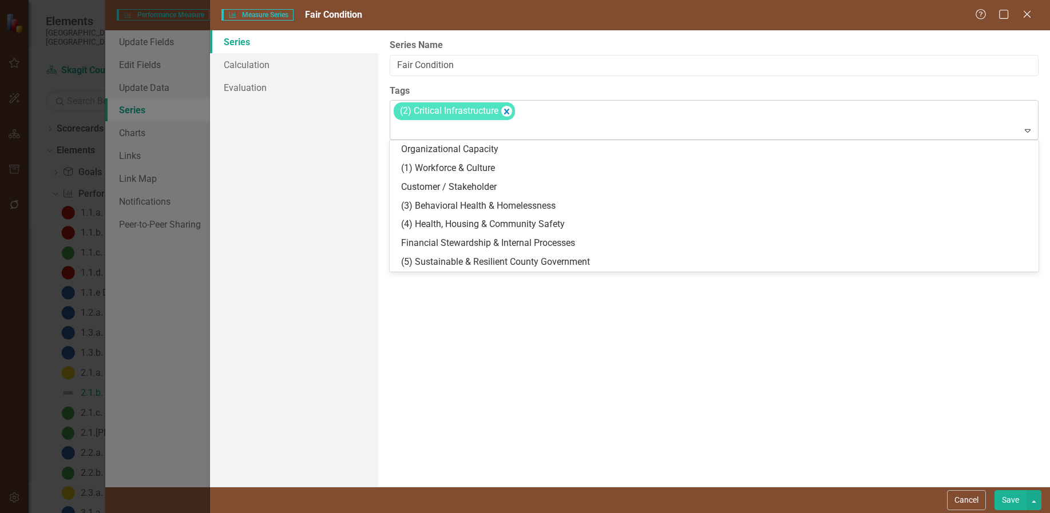
click at [1030, 129] on icon "Expand" at bounding box center [1027, 130] width 11 height 9
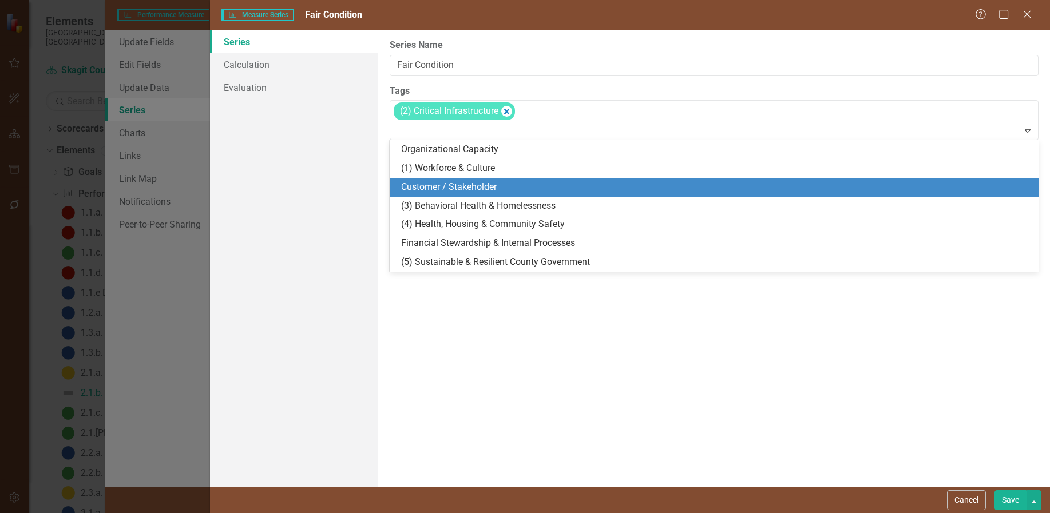
click at [482, 183] on span "Customer / Stakeholder" at bounding box center [449, 186] width 96 height 11
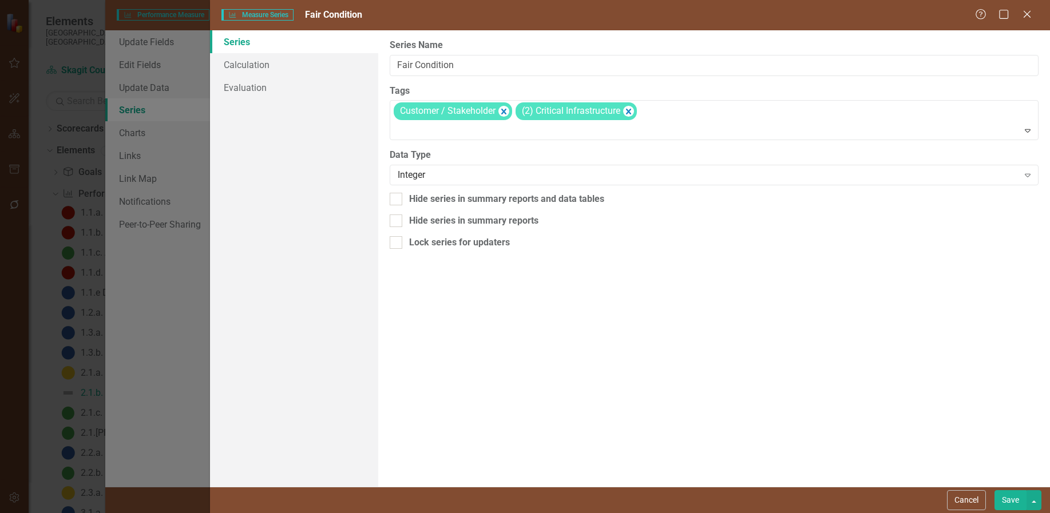
click at [1011, 498] on button "Save" at bounding box center [1011, 500] width 32 height 20
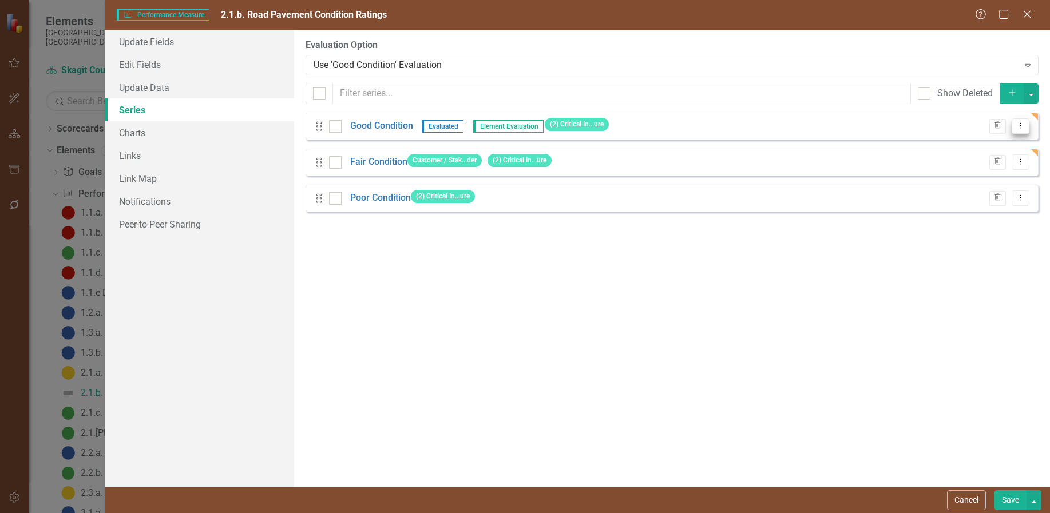
click at [1023, 126] on icon "Dropdown Menu" at bounding box center [1021, 125] width 10 height 7
click at [957, 136] on link "Edit Edit Measure Series" at bounding box center [964, 144] width 130 height 21
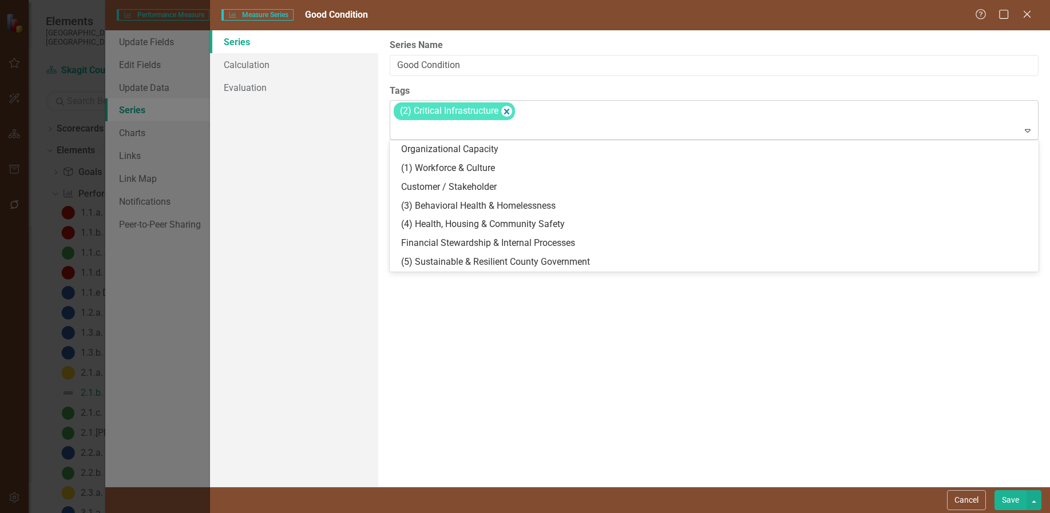
click at [1029, 129] on icon "Expand" at bounding box center [1027, 130] width 11 height 9
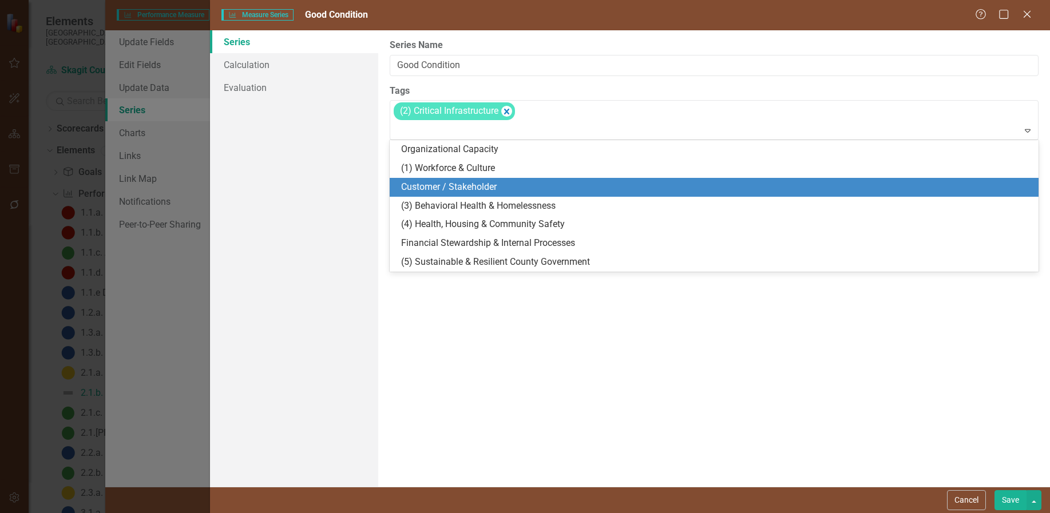
click at [520, 180] on div "Customer / Stakeholder" at bounding box center [714, 187] width 649 height 19
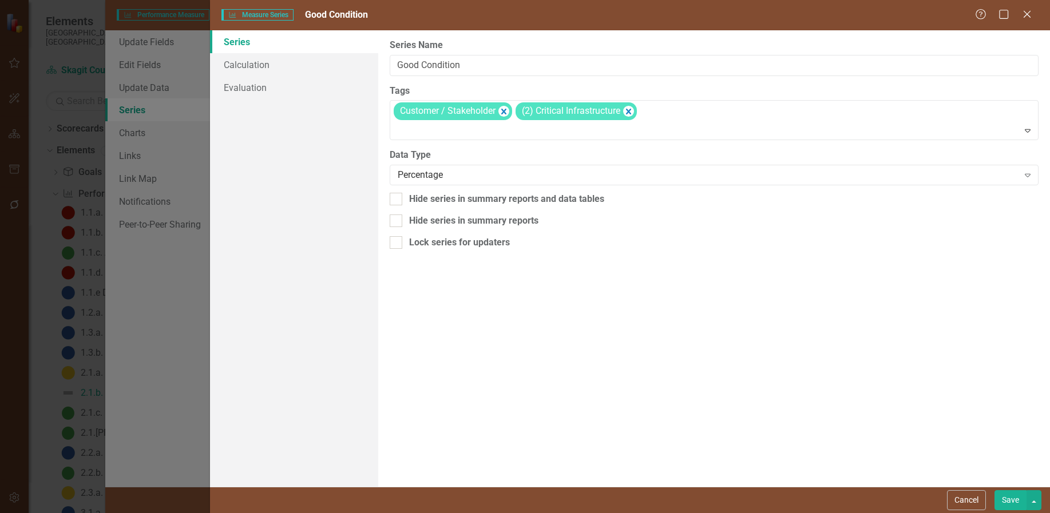
click at [1009, 498] on button "Save" at bounding box center [1011, 500] width 32 height 20
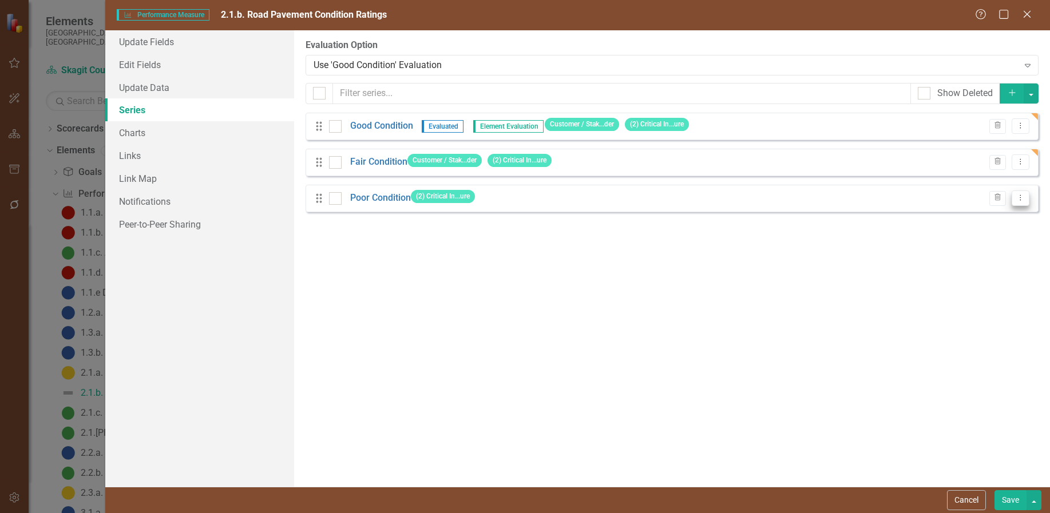
click at [1022, 196] on icon "Dropdown Menu" at bounding box center [1021, 197] width 10 height 7
click at [963, 217] on link "Edit Edit Measure Series" at bounding box center [964, 217] width 130 height 21
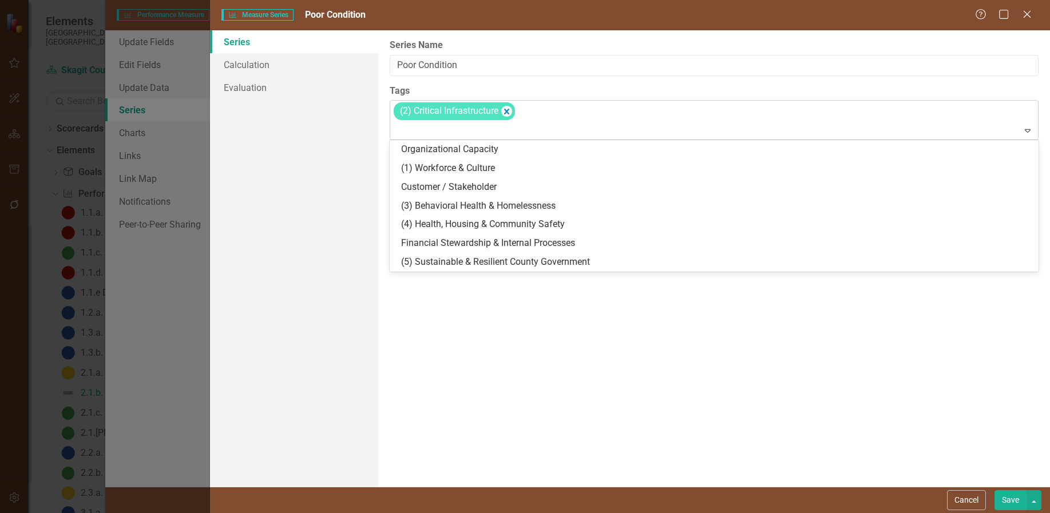
click at [1027, 132] on icon at bounding box center [1028, 130] width 6 height 3
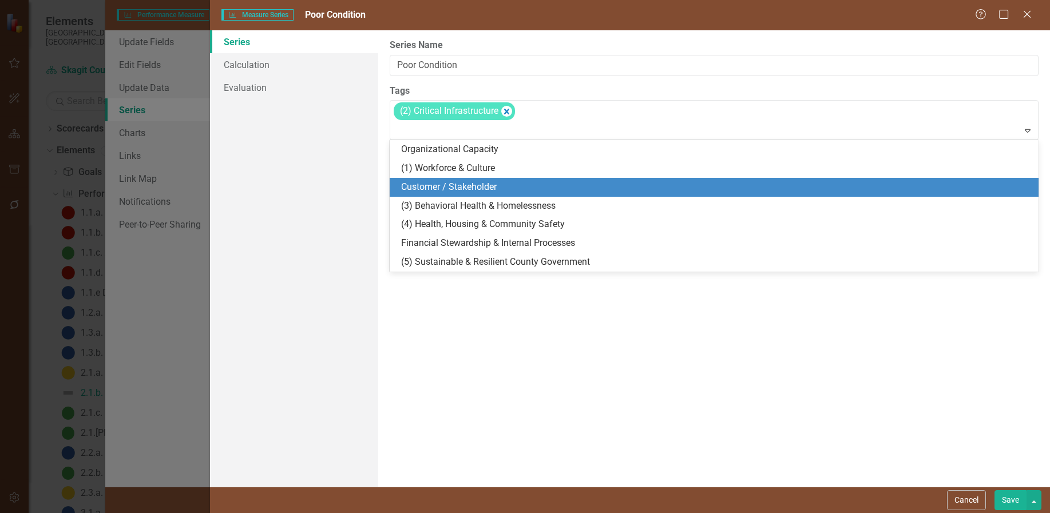
click at [490, 182] on span "Customer / Stakeholder" at bounding box center [449, 186] width 96 height 11
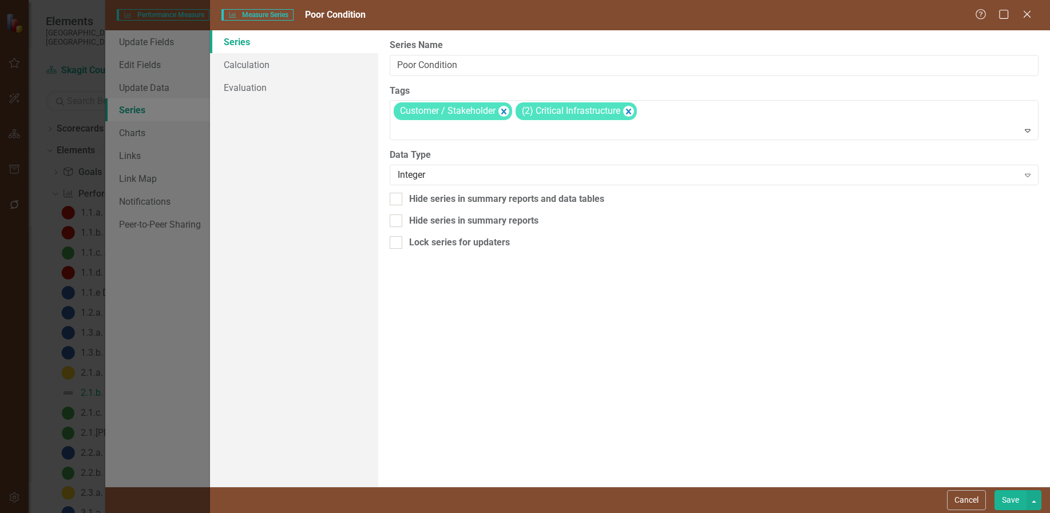
click at [1006, 500] on button "Save" at bounding box center [1011, 500] width 32 height 20
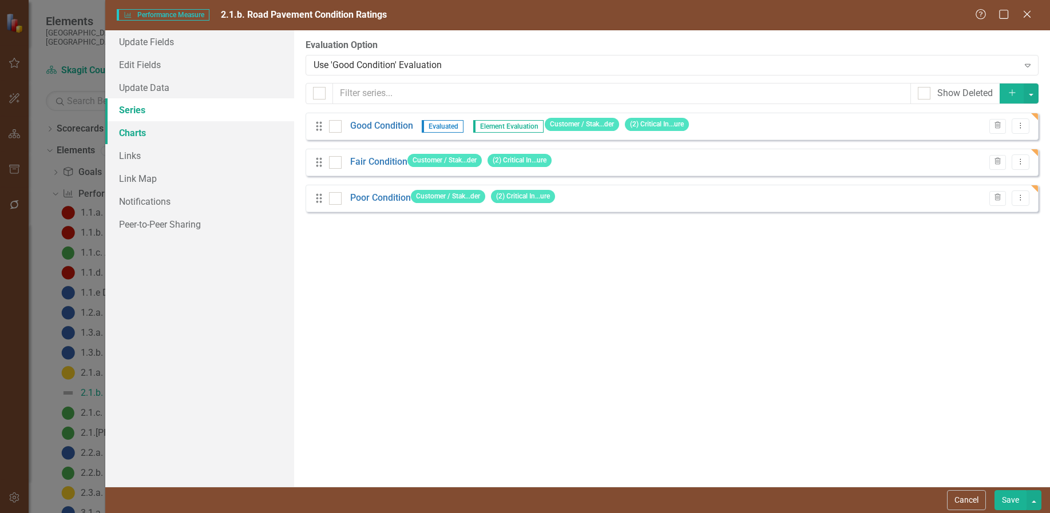
click at [138, 127] on link "Charts" at bounding box center [199, 132] width 189 height 23
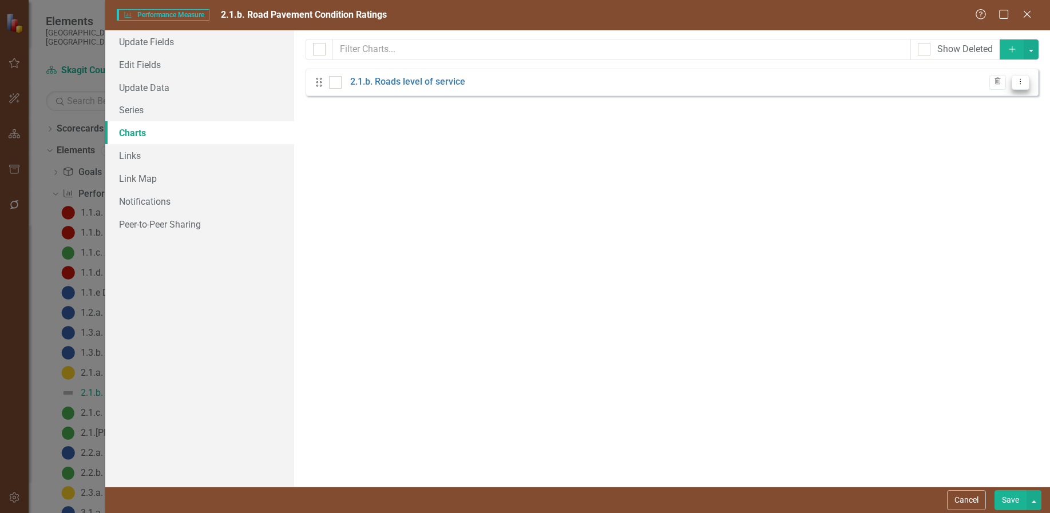
click at [1021, 80] on icon at bounding box center [1020, 82] width 1 height 6
click at [984, 104] on link "Edit Edit Chart" at bounding box center [984, 100] width 90 height 21
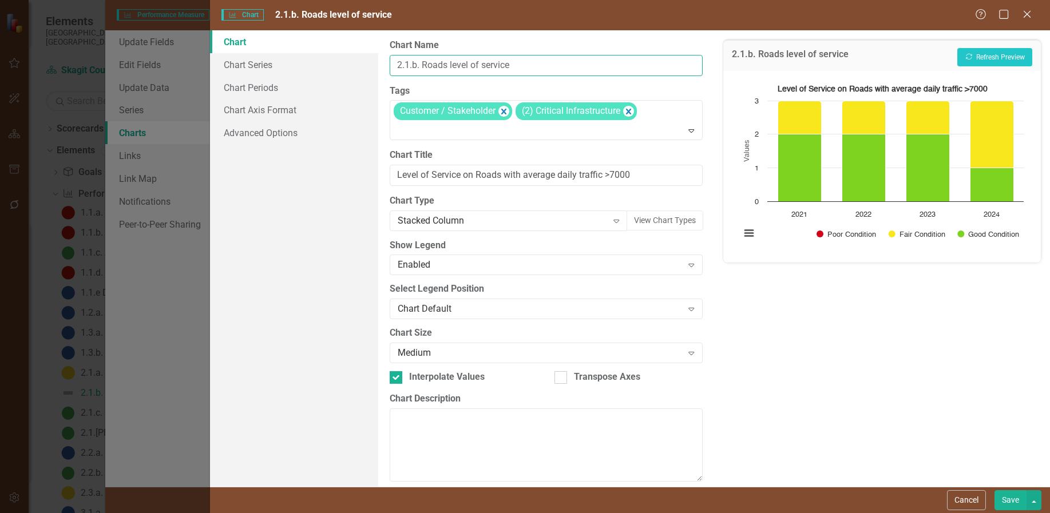
drag, startPoint x: 422, startPoint y: 64, endPoint x: 537, endPoint y: 77, distance: 115.3
click at [537, 77] on div "From this page, you can define the name, type, and size of the chart. You can a…" at bounding box center [546, 258] width 336 height 457
type input "2.1.b. Pavement Condition Ratings"
drag, startPoint x: 663, startPoint y: 180, endPoint x: 350, endPoint y: 192, distance: 313.8
click at [350, 192] on div "Chart Chart Series Chart Periods Chart Axis Format Advanced Options From this p…" at bounding box center [630, 258] width 840 height 457
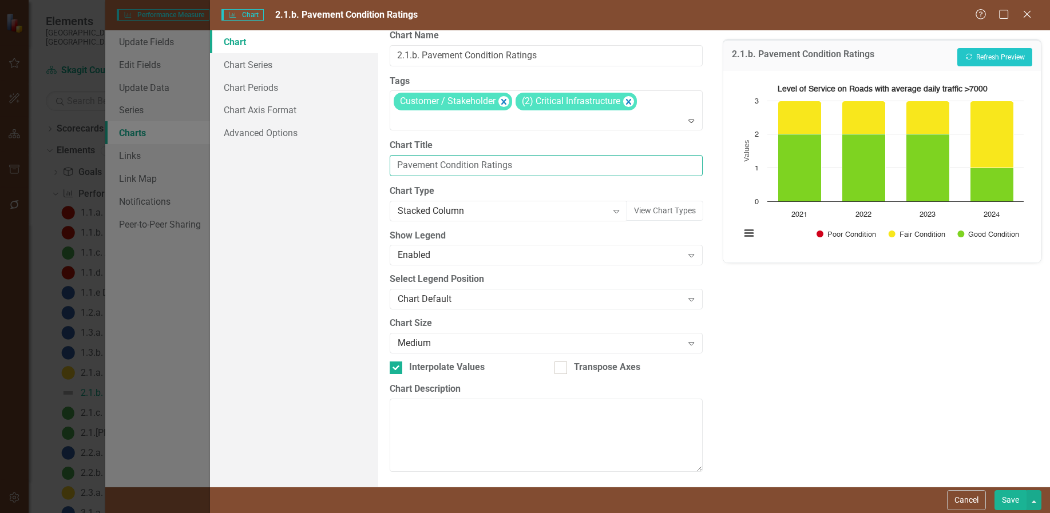
scroll to position [12, 0]
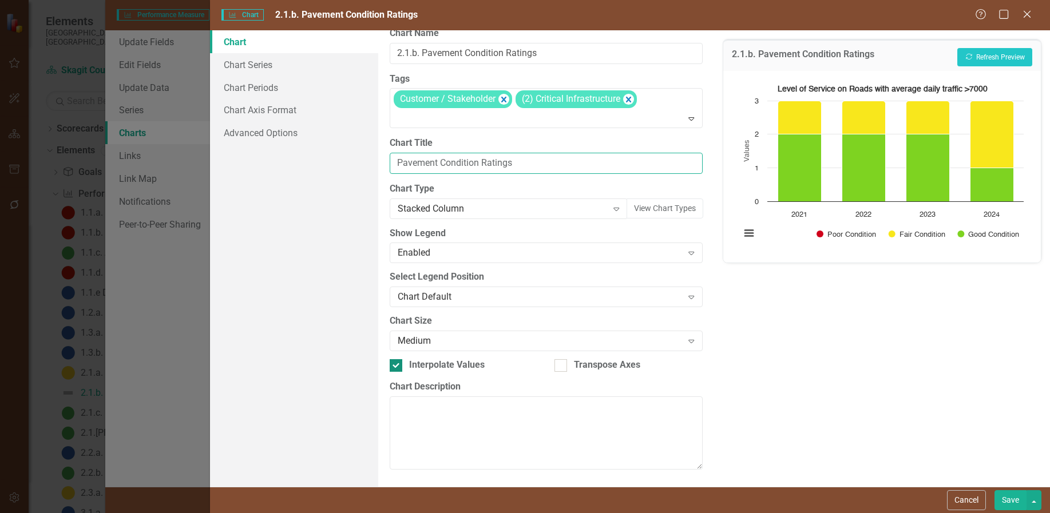
type input "Pavement Condition Ratings"
click at [395, 364] on input "Interpolate Values" at bounding box center [393, 362] width 7 height 7
checkbox input "false"
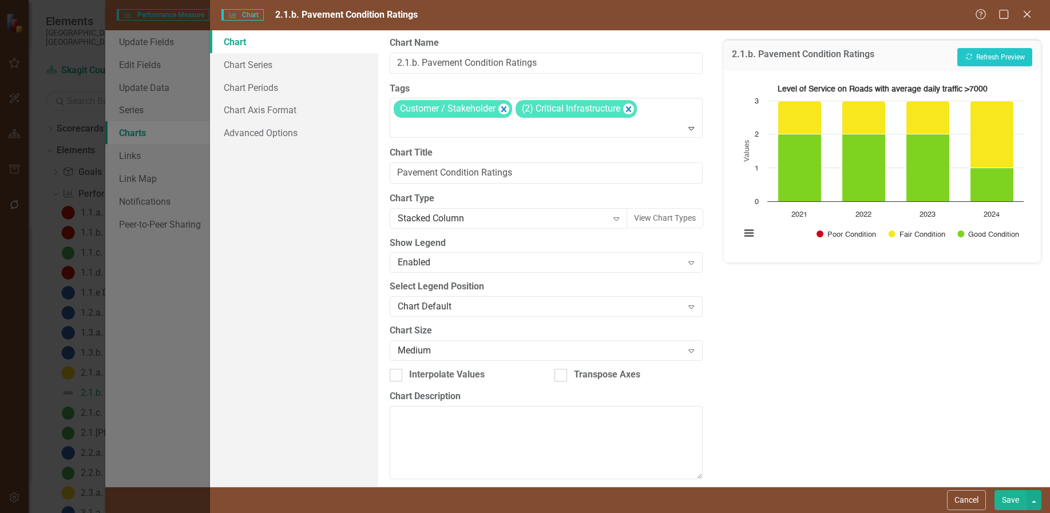
scroll to position [0, 0]
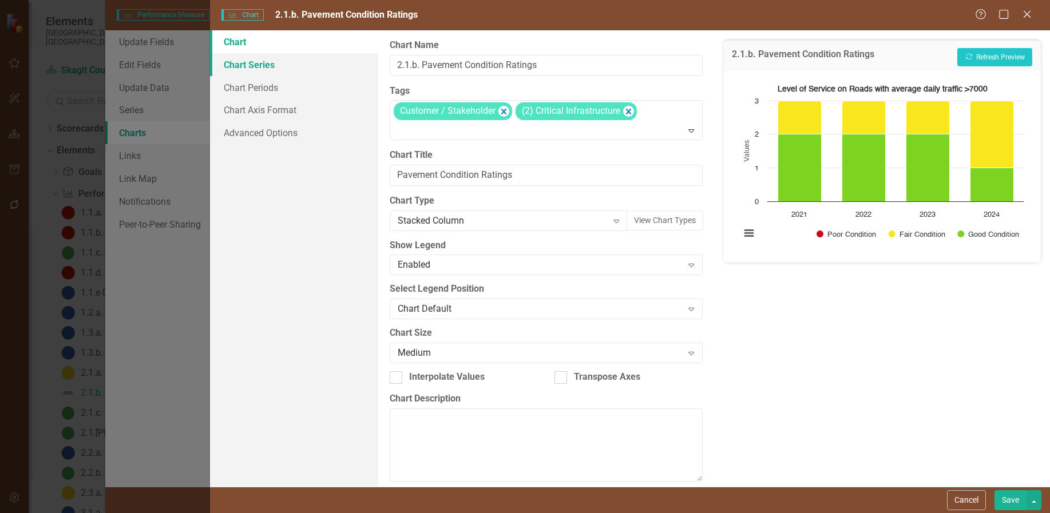
click at [256, 66] on link "Chart Series" at bounding box center [294, 64] width 168 height 23
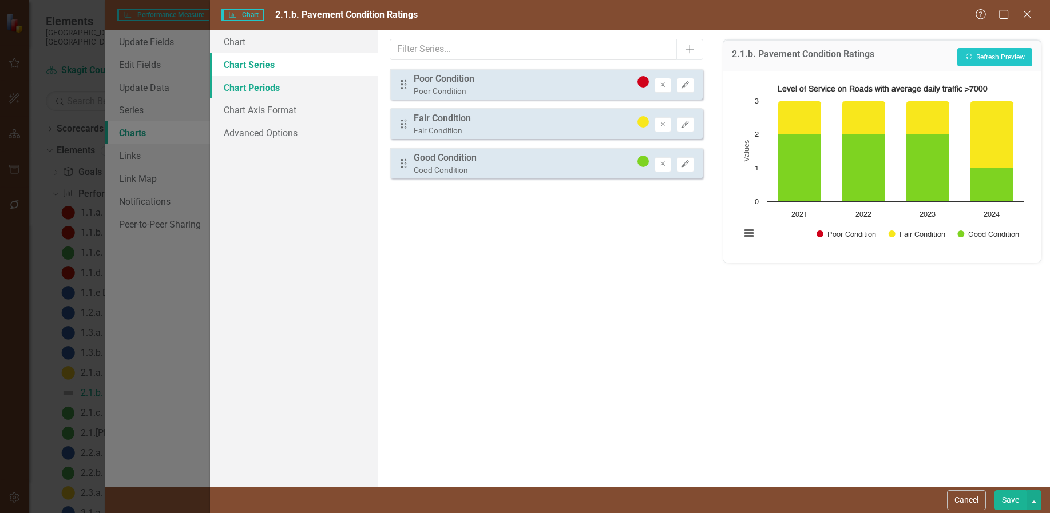
click at [260, 88] on link "Chart Periods" at bounding box center [294, 87] width 168 height 23
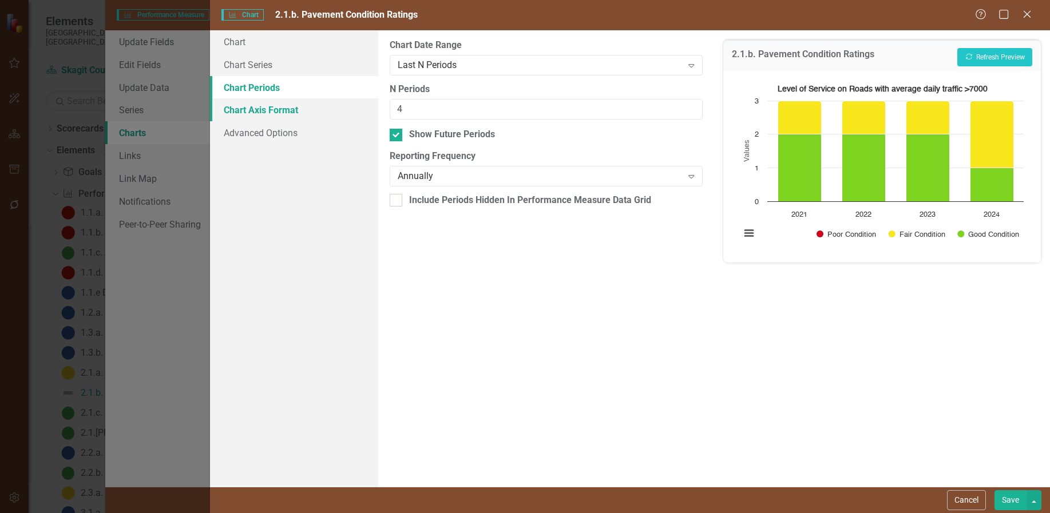
click at [261, 110] on link "Chart Axis Format" at bounding box center [294, 109] width 168 height 23
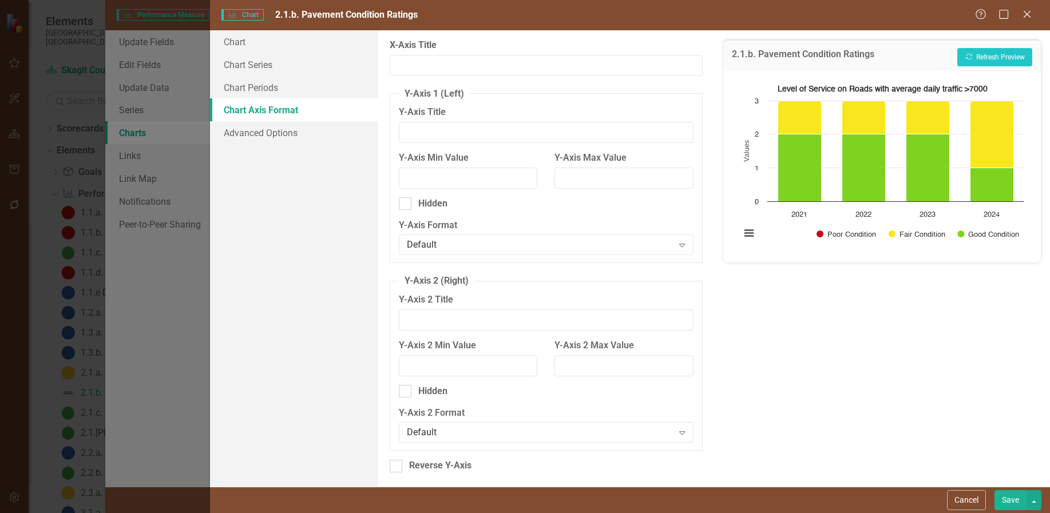
click at [1008, 498] on button "Save" at bounding box center [1011, 500] width 32 height 20
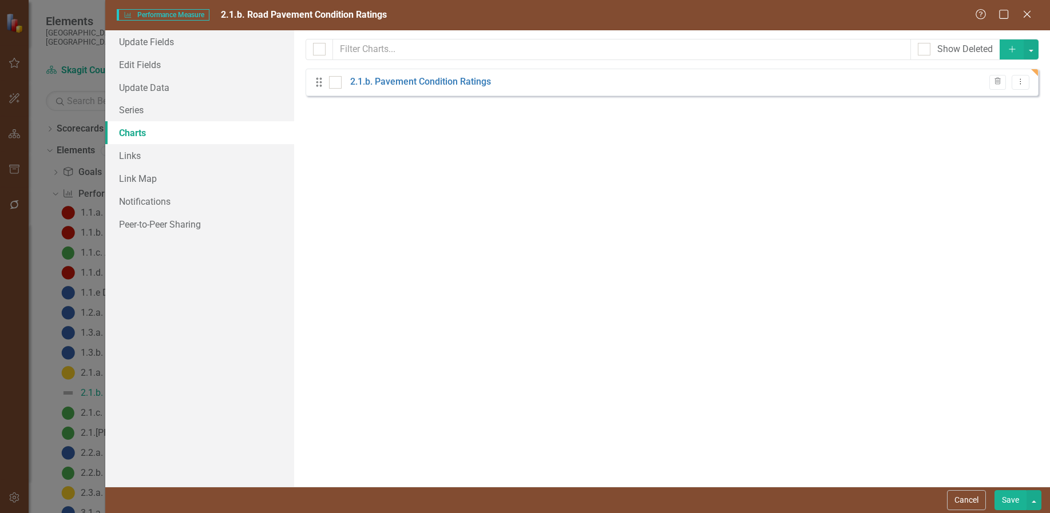
click at [1014, 498] on button "Save" at bounding box center [1011, 500] width 32 height 20
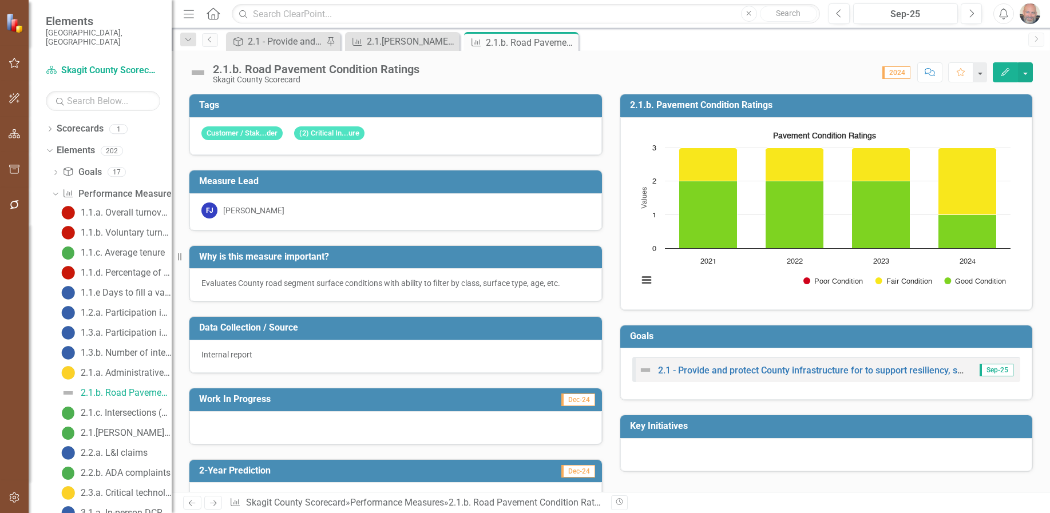
click at [1006, 71] on icon "Edit" at bounding box center [1005, 72] width 10 height 8
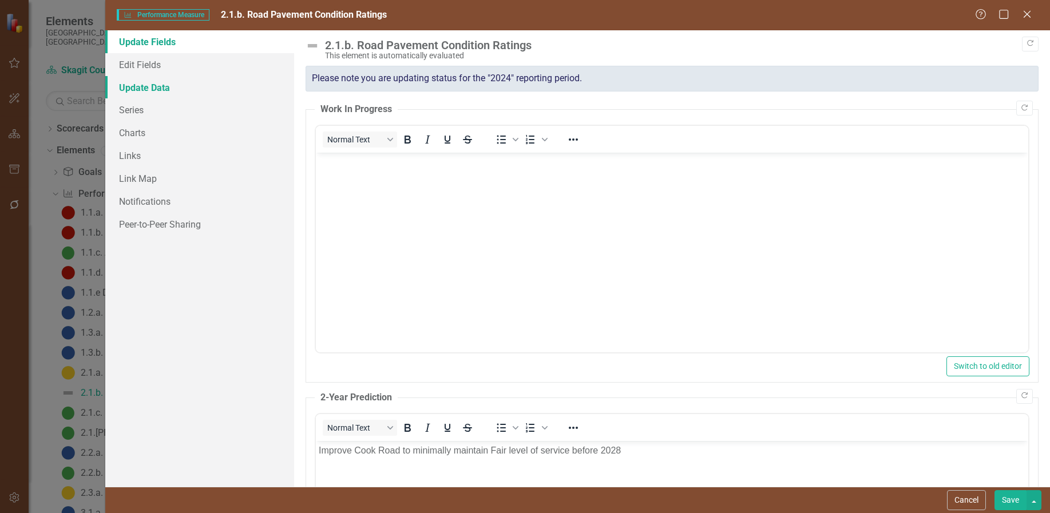
click at [148, 85] on link "Update Data" at bounding box center [199, 87] width 189 height 23
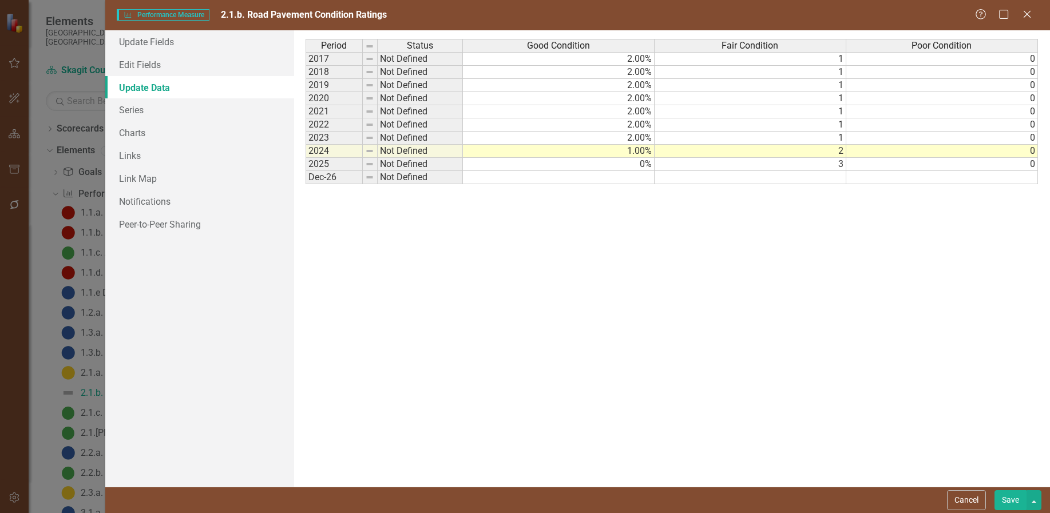
click at [632, 58] on td "2.00%" at bounding box center [559, 59] width 192 height 14
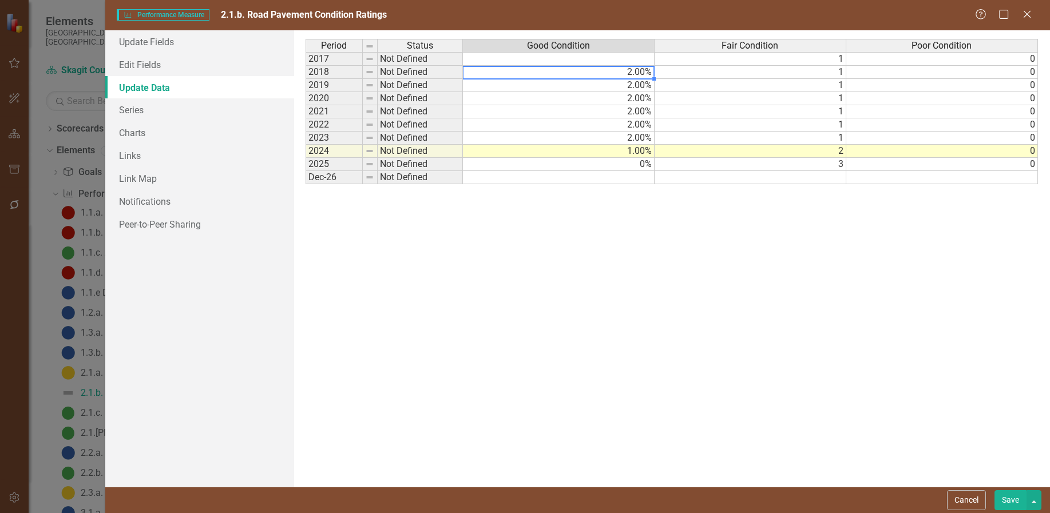
click at [638, 73] on td "2.00%" at bounding box center [559, 72] width 192 height 13
click at [636, 86] on td "2.00%" at bounding box center [559, 85] width 192 height 13
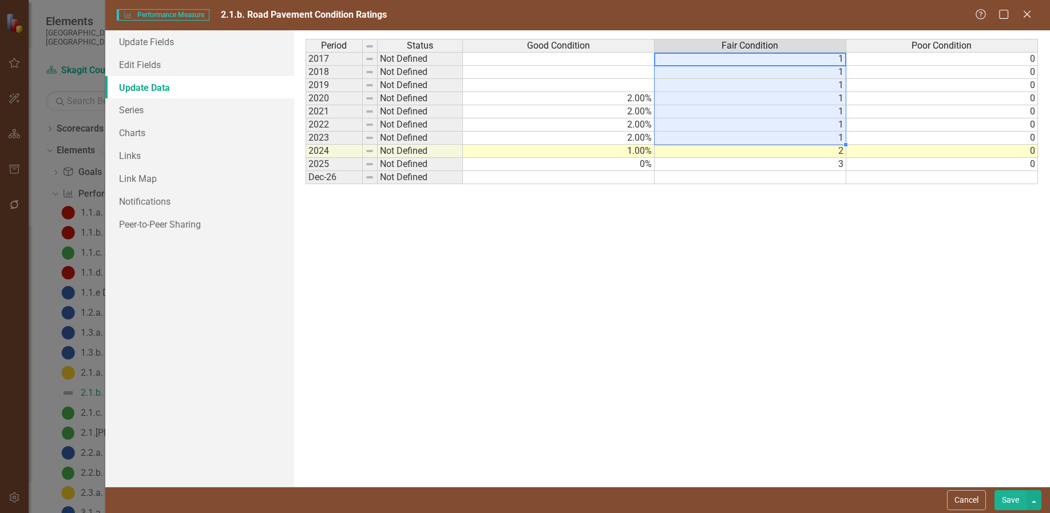
drag, startPoint x: 831, startPoint y: 61, endPoint x: 841, endPoint y: 137, distance: 76.7
click at [841, 137] on tbody "2017 Not Defined 1 0 2018 Not Defined 1 0 2019 Not Defined 1 0 2020 Not Defined…" at bounding box center [672, 118] width 733 height 132
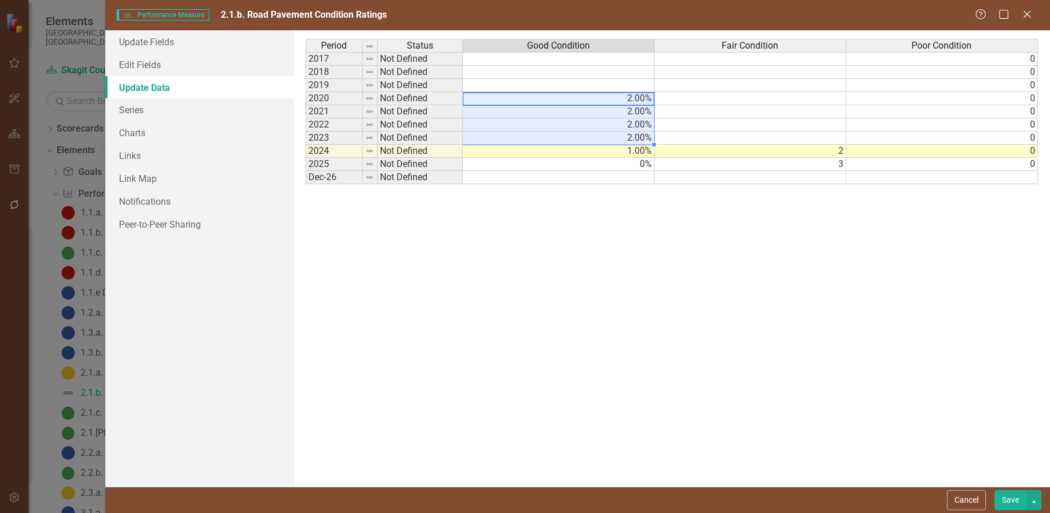
drag, startPoint x: 624, startPoint y: 98, endPoint x: 638, endPoint y: 138, distance: 42.5
click at [638, 138] on tbody "2017 Not Defined 0 2018 Not Defined 0 2019 Not Defined 0 2020 Not Defined 2.00%…" at bounding box center [672, 118] width 733 height 132
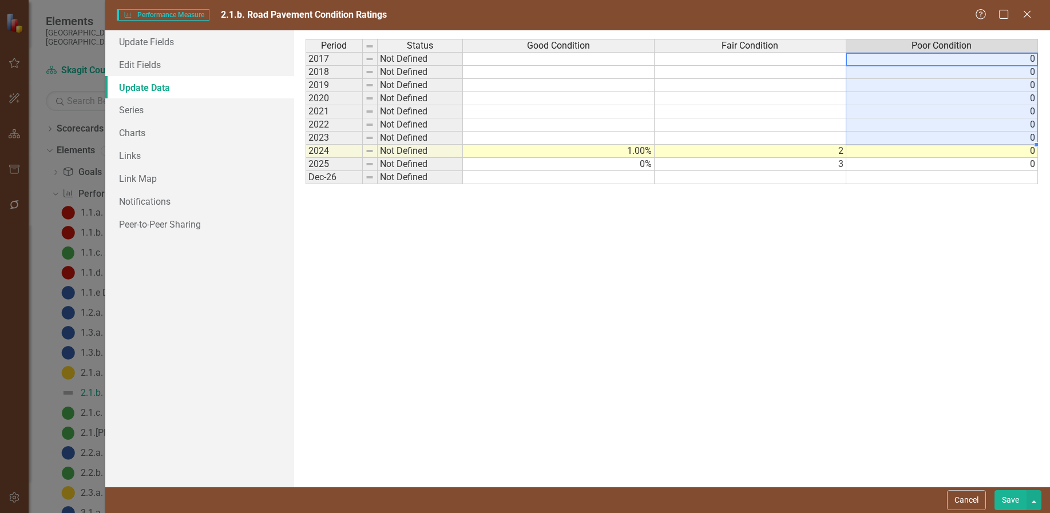
drag, startPoint x: 1015, startPoint y: 60, endPoint x: 1024, endPoint y: 133, distance: 73.8
click at [1024, 133] on tbody "2017 Not Defined 0 2018 Not Defined 0 2019 Not Defined 0 2020 Not Defined 0 202…" at bounding box center [672, 118] width 733 height 132
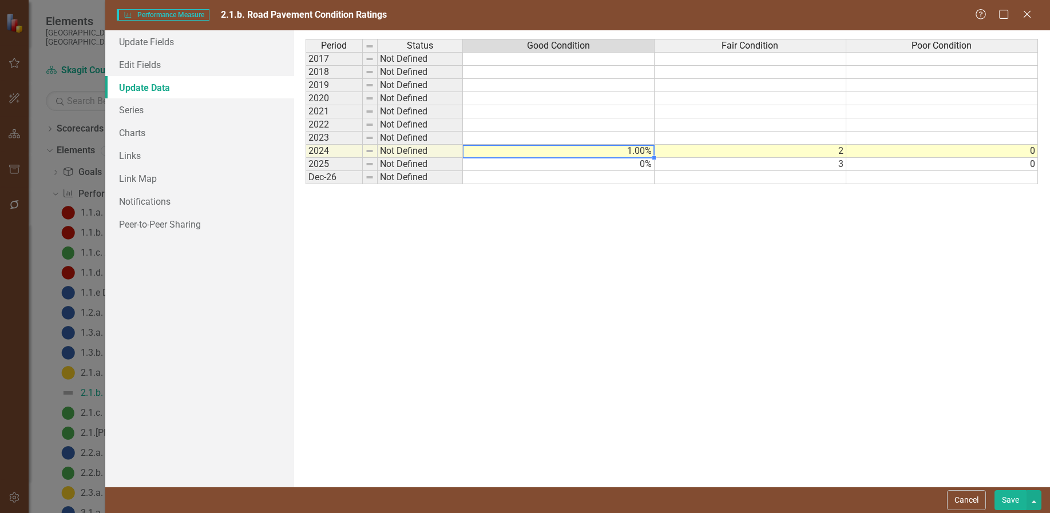
click at [631, 152] on td "1.00%" at bounding box center [559, 151] width 192 height 13
type textarea "1.8"
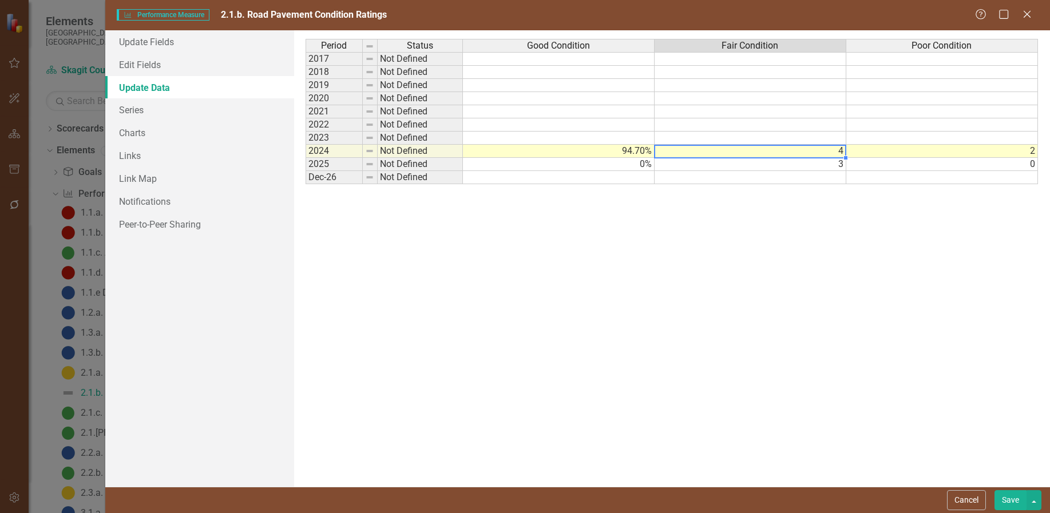
click at [752, 156] on td "4" at bounding box center [751, 151] width 192 height 13
click at [1011, 501] on button "Save" at bounding box center [1011, 500] width 32 height 20
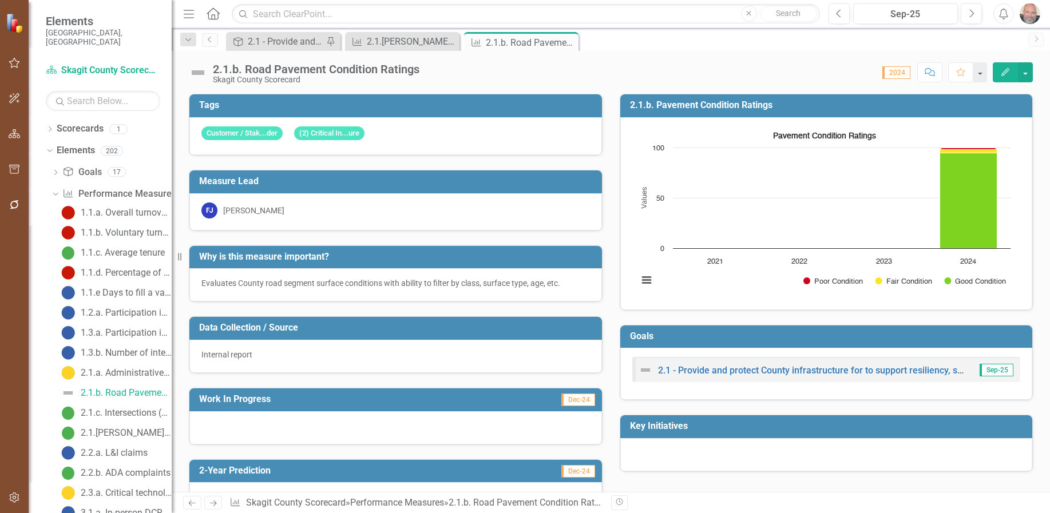
click at [1003, 67] on button "Edit" at bounding box center [1005, 72] width 25 height 20
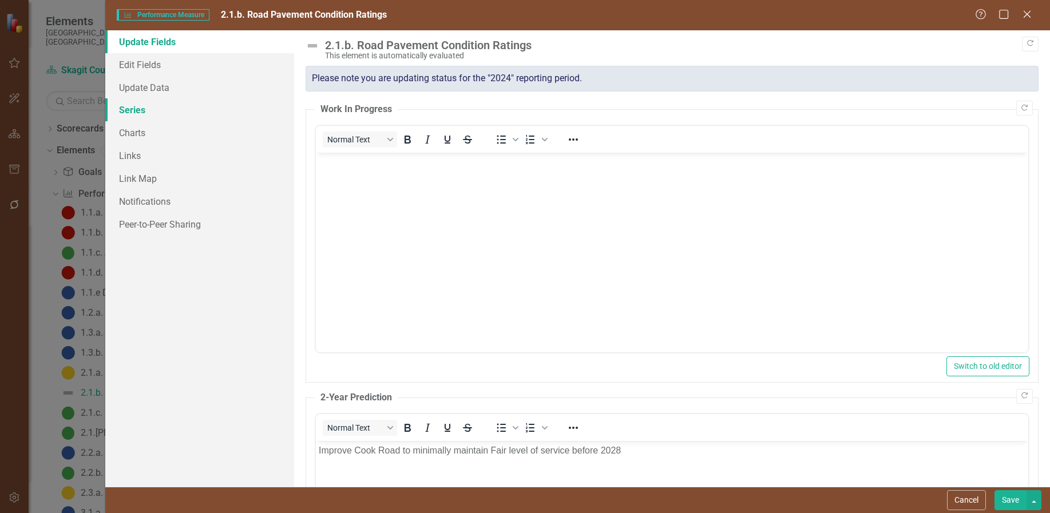
click at [138, 111] on link "Series" at bounding box center [199, 109] width 189 height 23
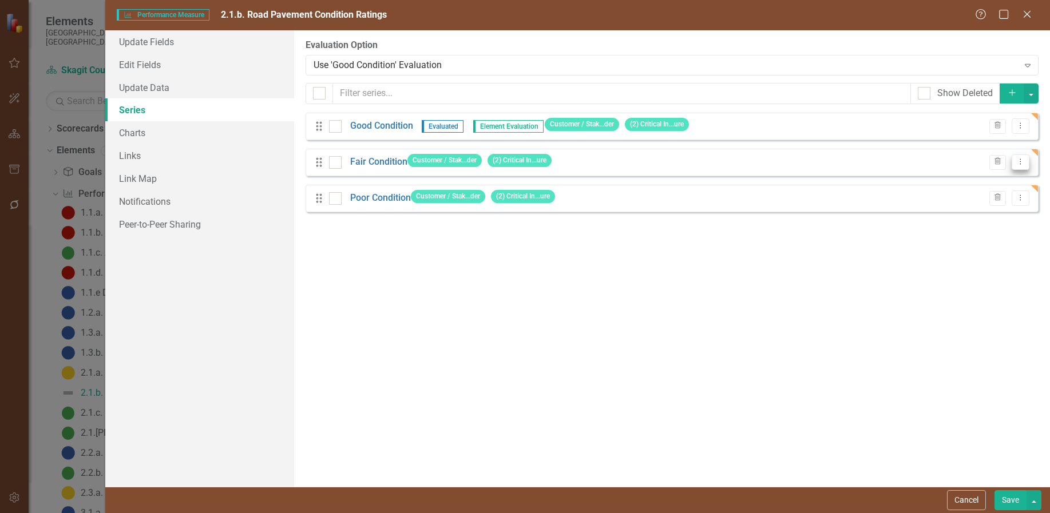
click at [1023, 161] on icon "Dropdown Menu" at bounding box center [1021, 161] width 10 height 7
click at [982, 181] on link "Edit Edit Measure Series" at bounding box center [964, 181] width 130 height 21
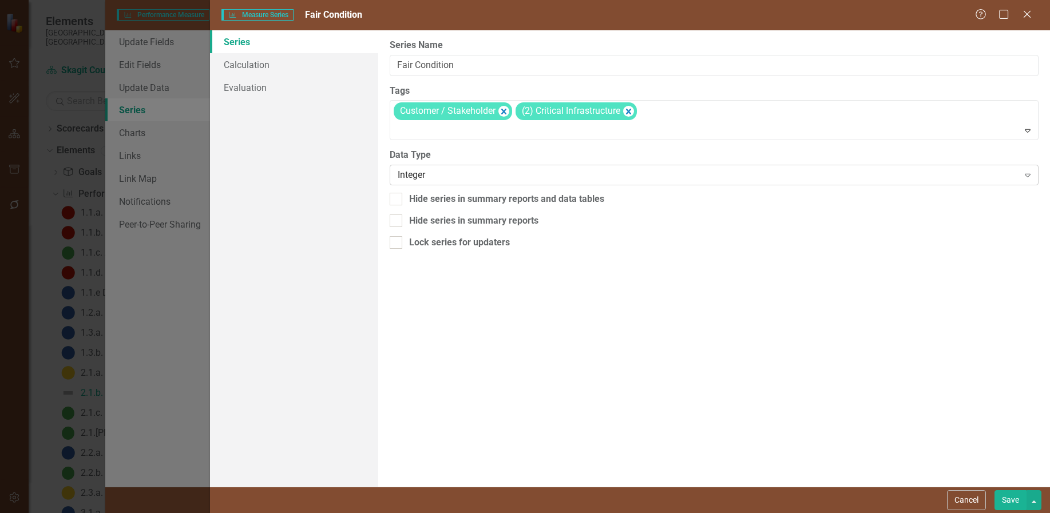
click at [472, 175] on div "Integer" at bounding box center [708, 175] width 621 height 13
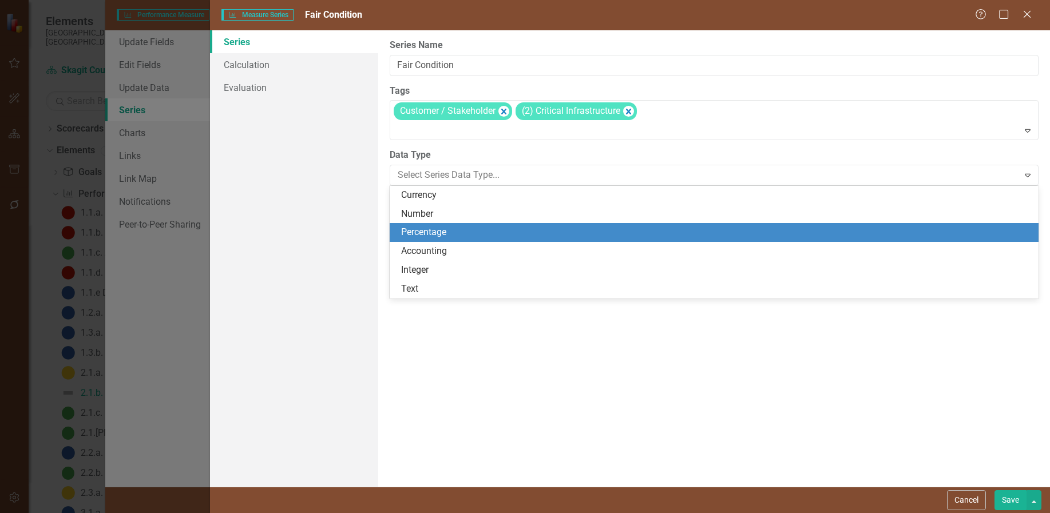
click at [427, 231] on div "Percentage" at bounding box center [716, 232] width 631 height 13
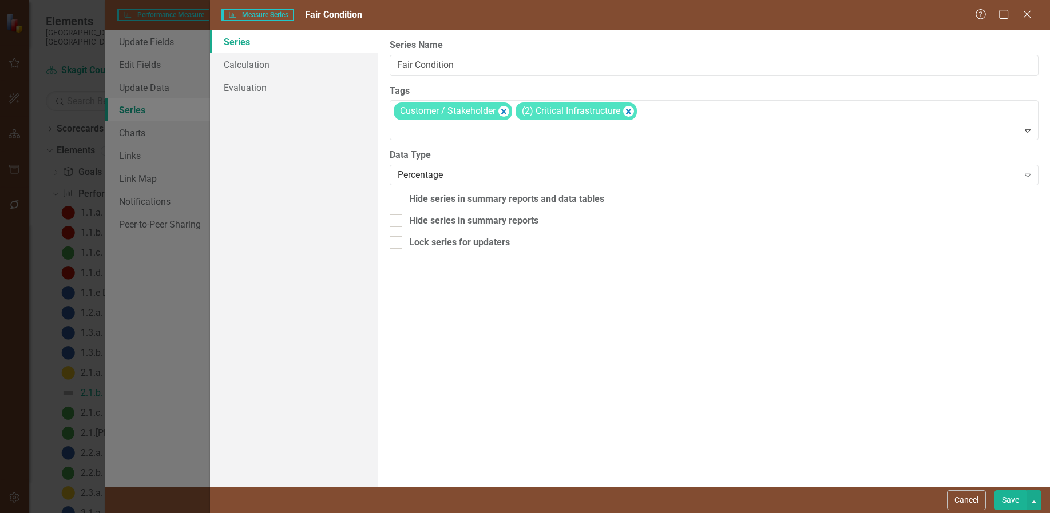
click at [1009, 498] on button "Save" at bounding box center [1011, 500] width 32 height 20
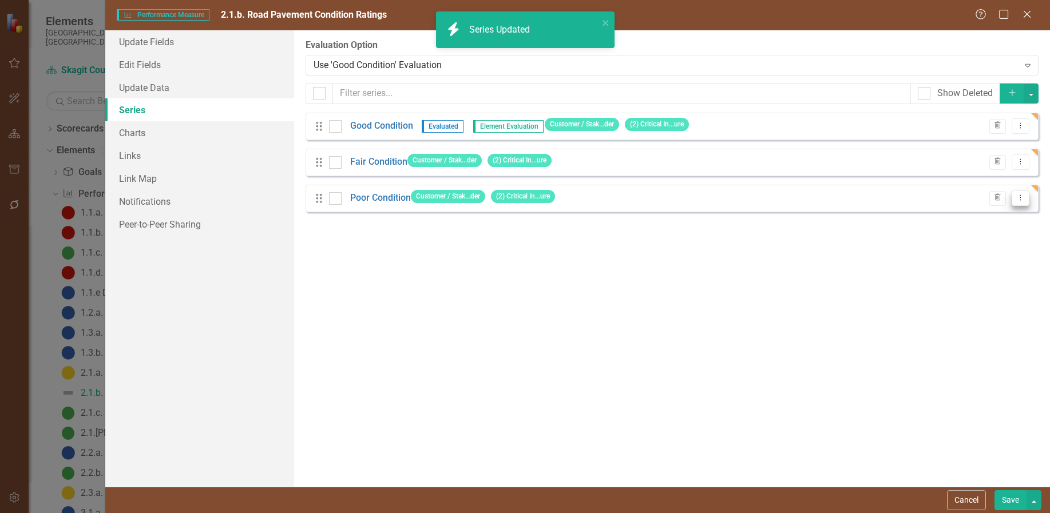
click at [1023, 196] on icon "Dropdown Menu" at bounding box center [1021, 197] width 10 height 7
click at [961, 219] on link "Edit Edit Measure Series" at bounding box center [964, 217] width 130 height 21
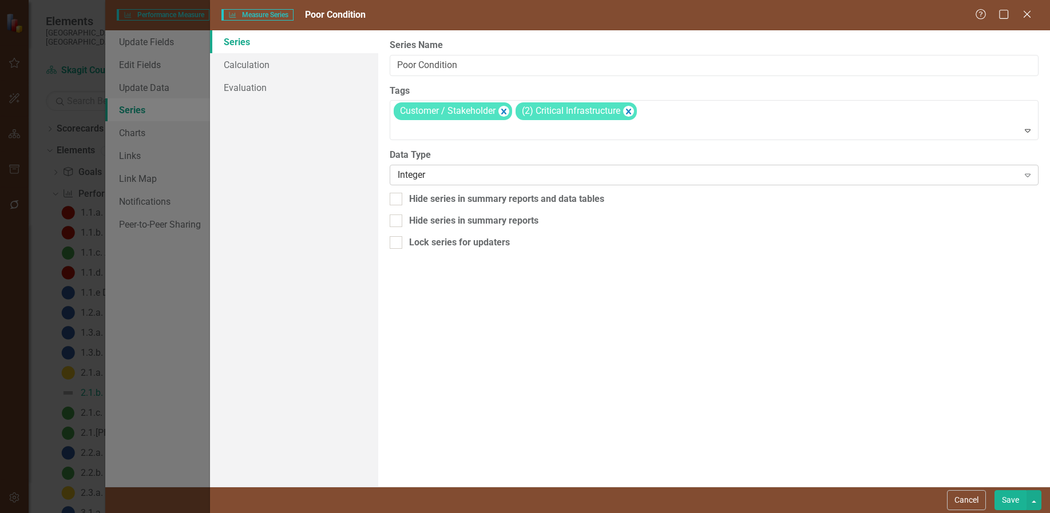
click at [486, 175] on div "Integer" at bounding box center [708, 175] width 621 height 13
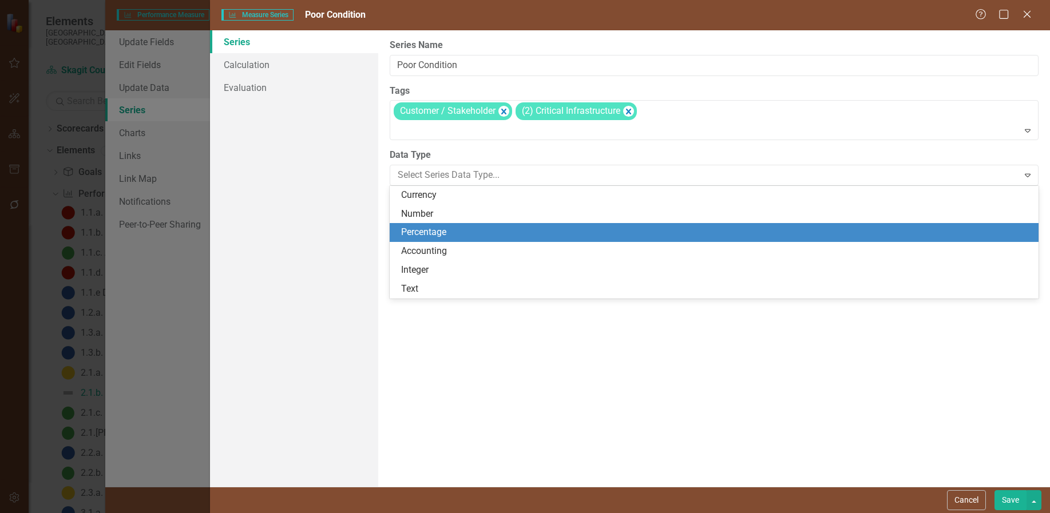
click at [441, 232] on div "Percentage" at bounding box center [716, 232] width 631 height 13
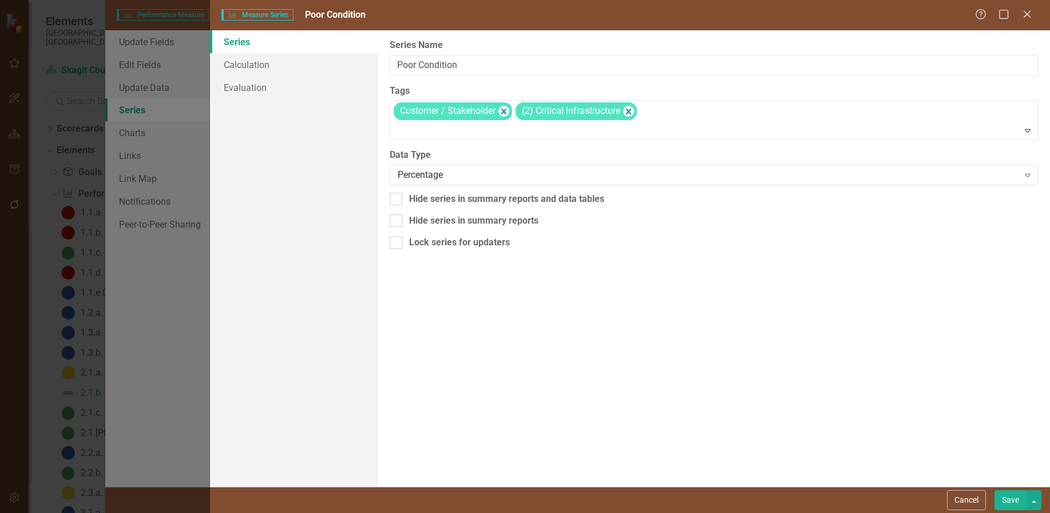
click at [1006, 496] on button "Save" at bounding box center [1011, 500] width 32 height 20
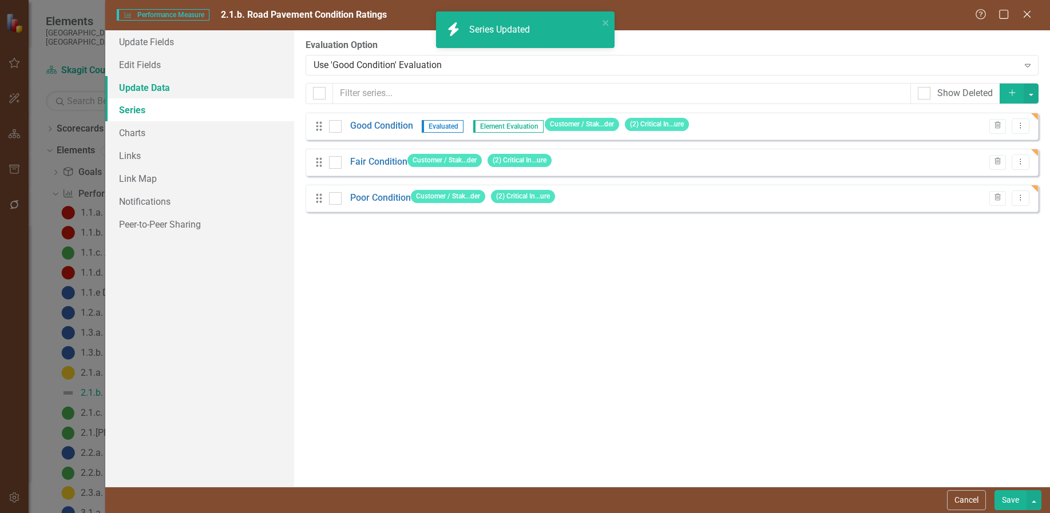
click at [145, 88] on link "Update Data" at bounding box center [199, 87] width 189 height 23
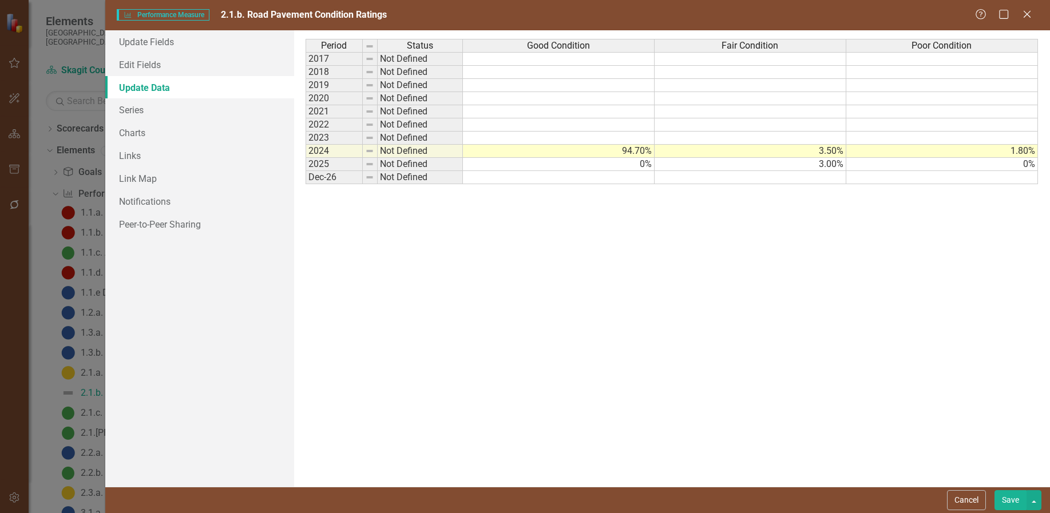
click at [1012, 497] on button "Save" at bounding box center [1011, 500] width 32 height 20
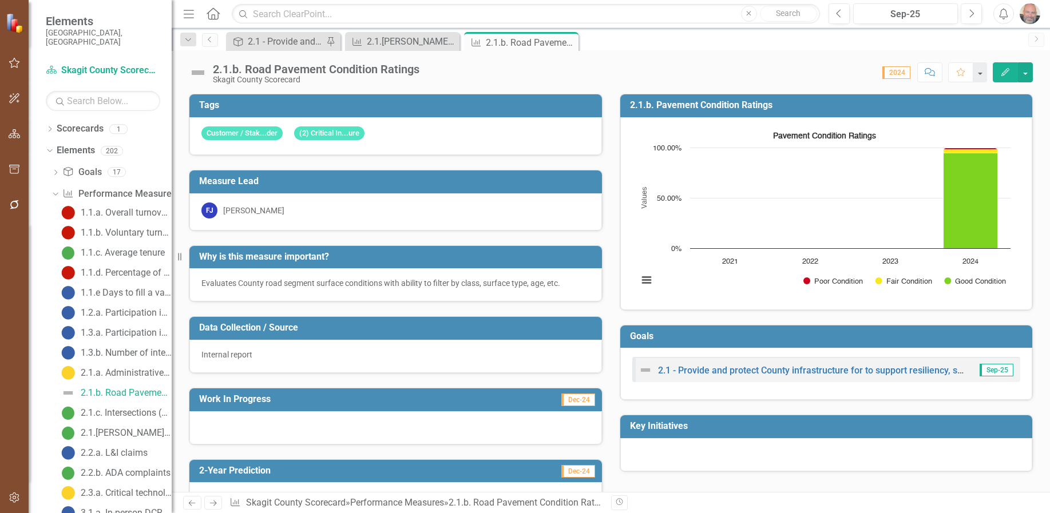
click at [1006, 66] on button "Edit" at bounding box center [1005, 72] width 25 height 20
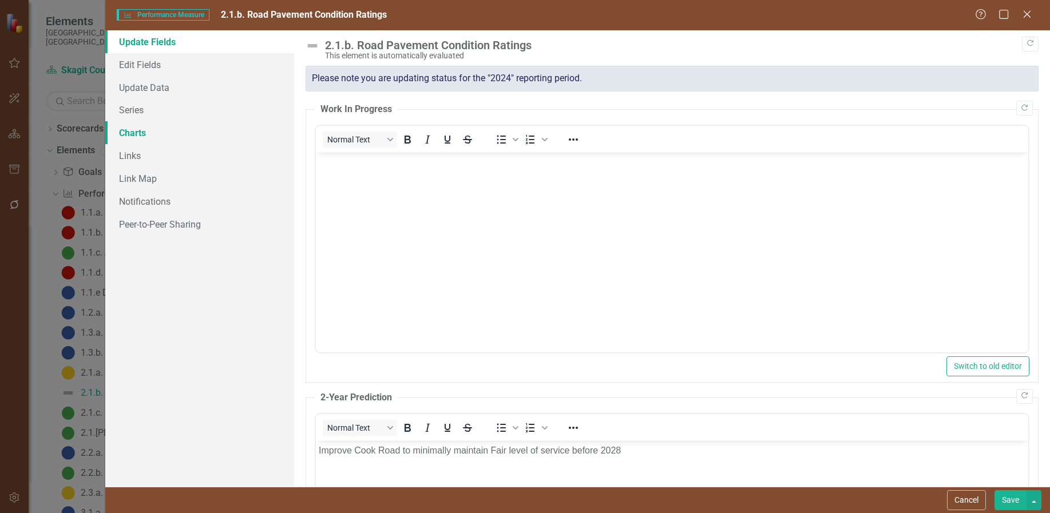
click at [134, 133] on link "Charts" at bounding box center [199, 132] width 189 height 23
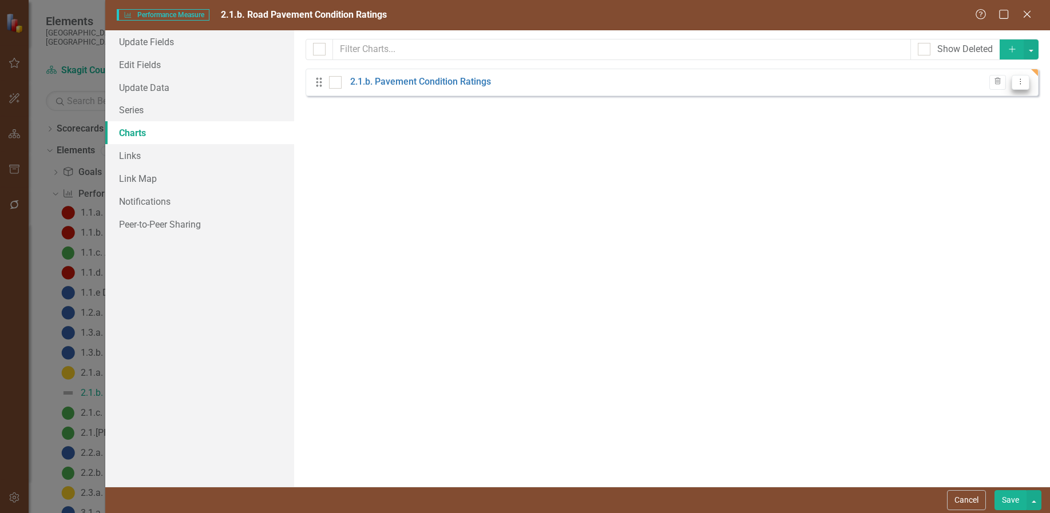
click at [1014, 81] on button "Dropdown Menu" at bounding box center [1021, 82] width 18 height 15
click at [995, 101] on link "Edit Edit Chart" at bounding box center [984, 100] width 90 height 21
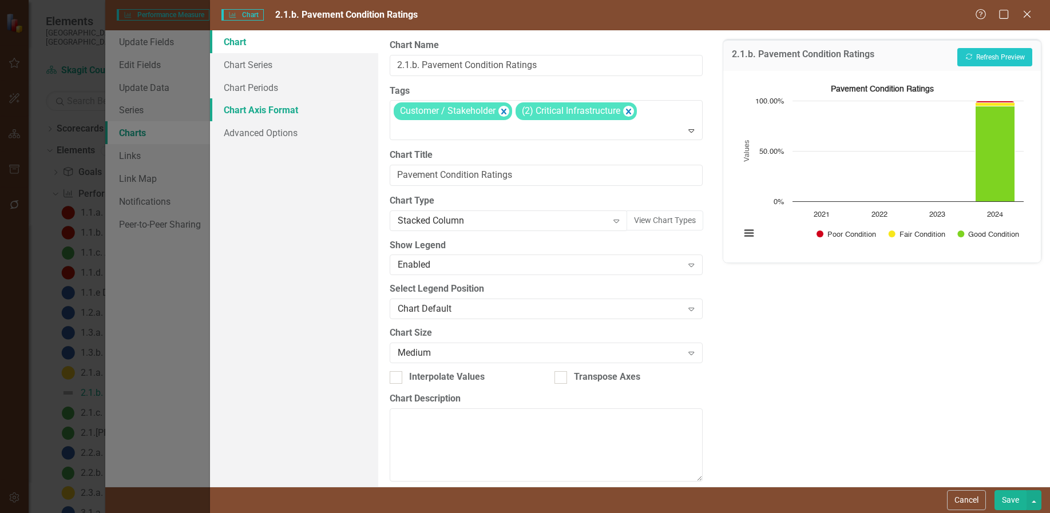
click at [268, 110] on link "Chart Axis Format" at bounding box center [294, 109] width 168 height 23
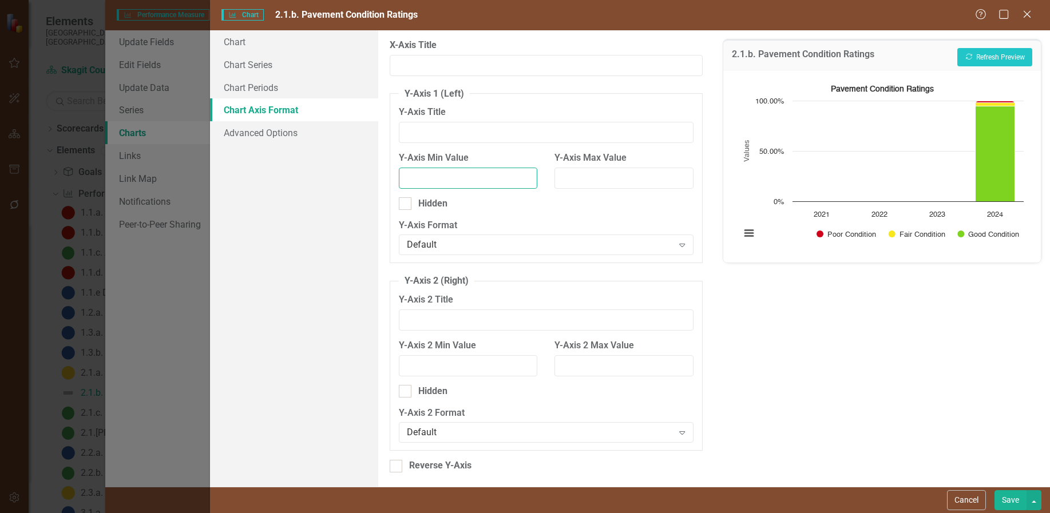
click at [425, 180] on input "Y-Axis Min Value" at bounding box center [468, 178] width 139 height 21
type input "50"
click at [1006, 500] on button "Save" at bounding box center [1011, 500] width 32 height 20
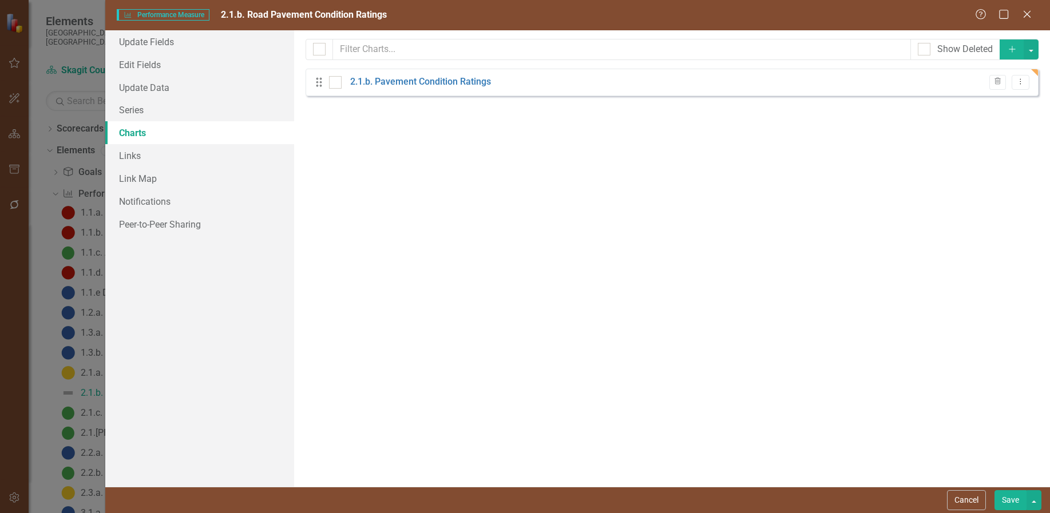
click at [1010, 499] on button "Save" at bounding box center [1011, 500] width 32 height 20
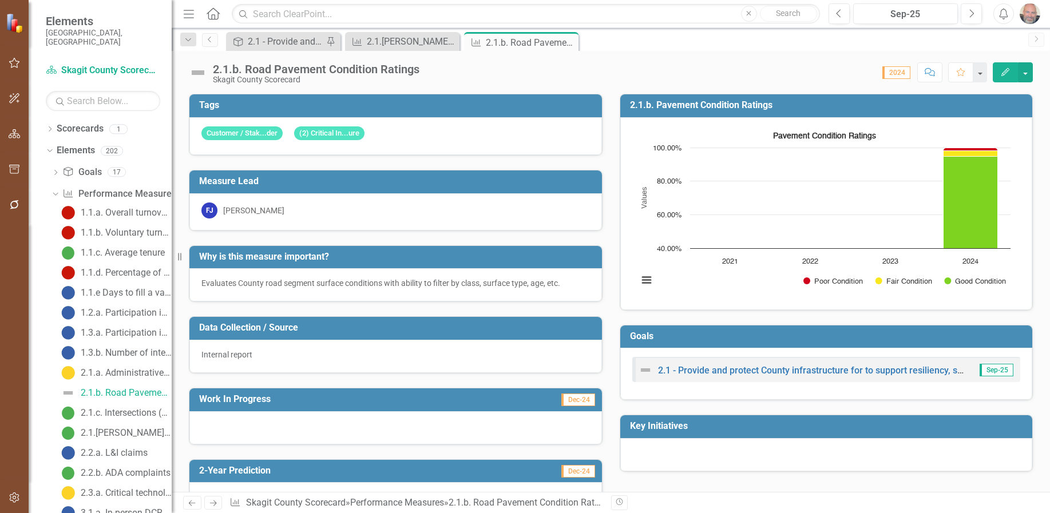
click at [1009, 70] on icon "button" at bounding box center [1005, 72] width 8 height 8
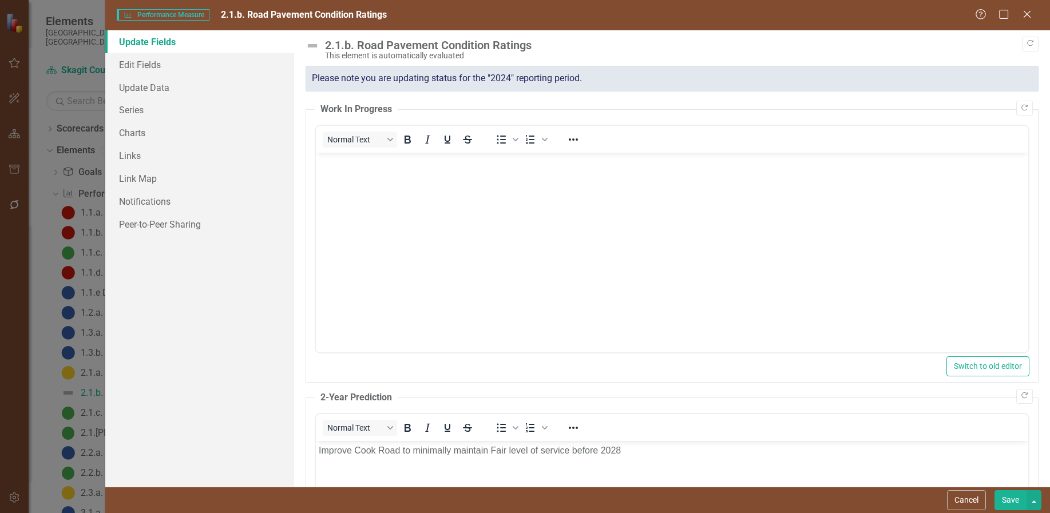
scroll to position [0, 0]
click at [133, 132] on link "Charts" at bounding box center [199, 132] width 189 height 23
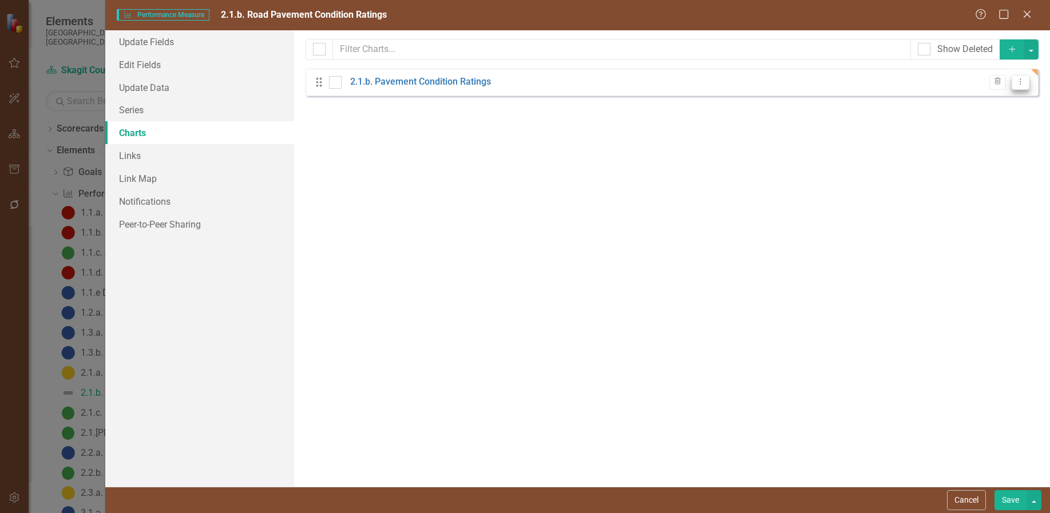
click at [1022, 78] on icon "Dropdown Menu" at bounding box center [1021, 81] width 10 height 7
click at [972, 94] on link "Edit Edit Chart" at bounding box center [984, 100] width 90 height 21
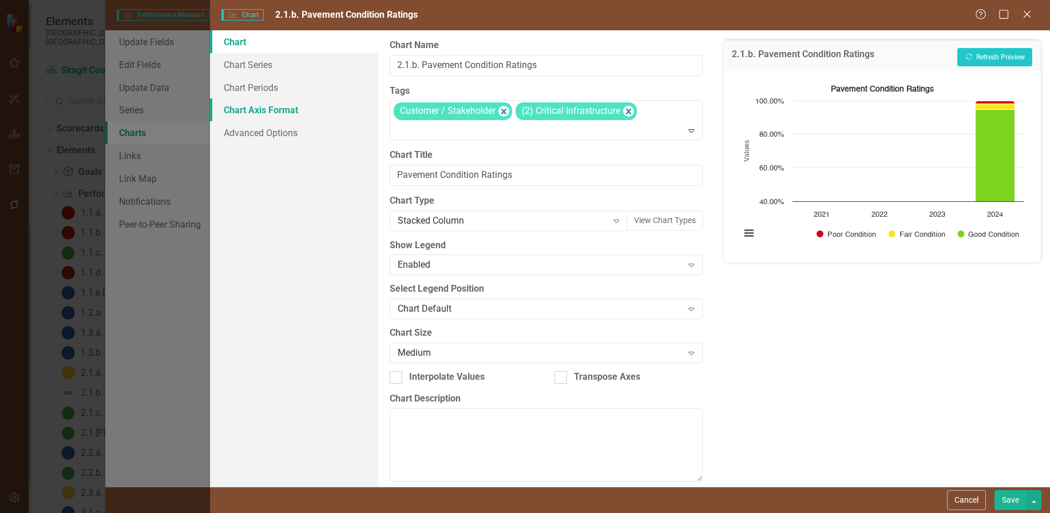
click at [256, 107] on link "Chart Axis Format" at bounding box center [294, 109] width 168 height 23
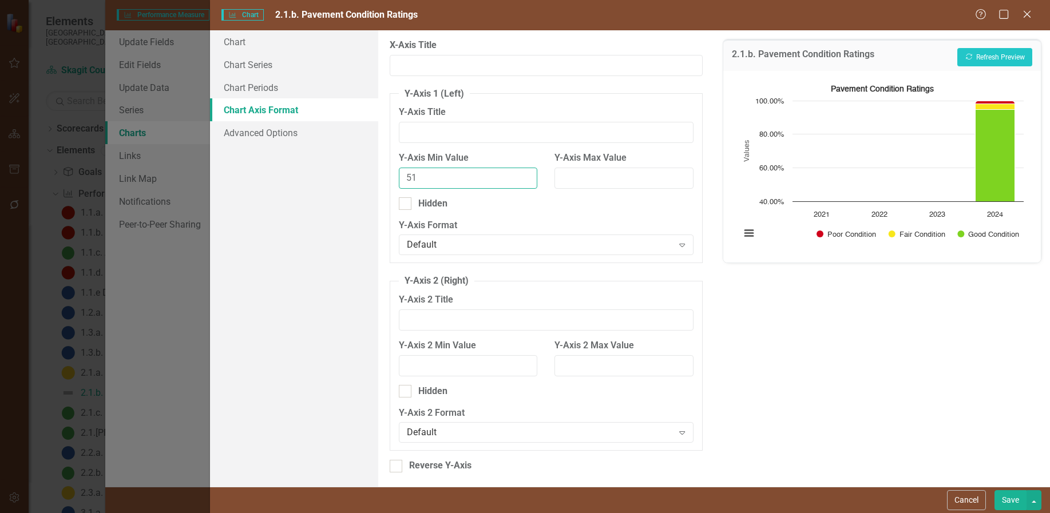
click at [522, 172] on input "51" at bounding box center [468, 178] width 139 height 21
click at [522, 172] on input "52" at bounding box center [468, 178] width 139 height 21
click at [522, 173] on input "53" at bounding box center [468, 178] width 139 height 21
click at [522, 173] on input "54" at bounding box center [468, 178] width 139 height 21
click at [522, 173] on input "55" at bounding box center [468, 178] width 139 height 21
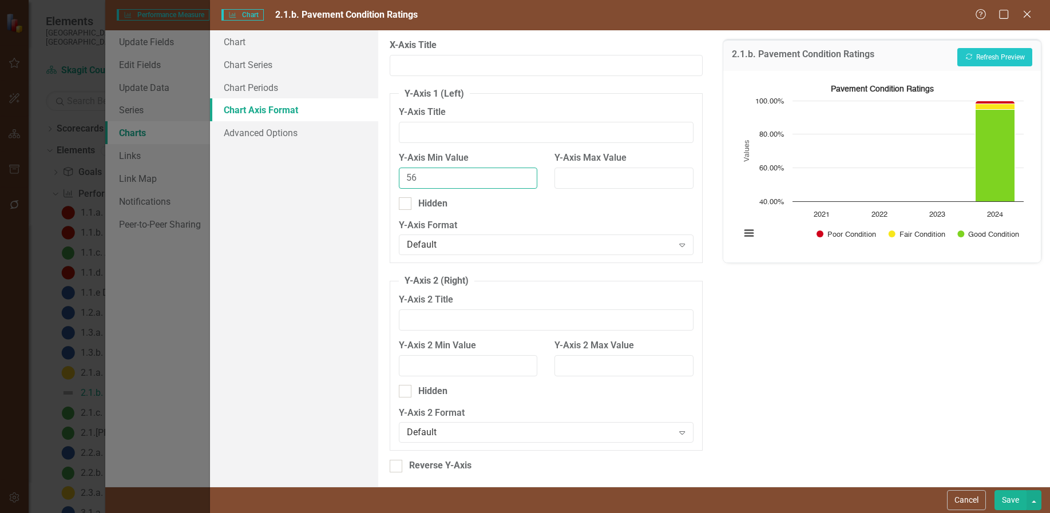
click at [522, 173] on input "56" at bounding box center [468, 178] width 139 height 21
click at [522, 173] on input "57" at bounding box center [468, 178] width 139 height 21
click at [522, 173] on input "58" at bounding box center [468, 178] width 139 height 21
click at [522, 173] on input "59" at bounding box center [468, 178] width 139 height 21
click at [522, 173] on input "60" at bounding box center [468, 178] width 139 height 21
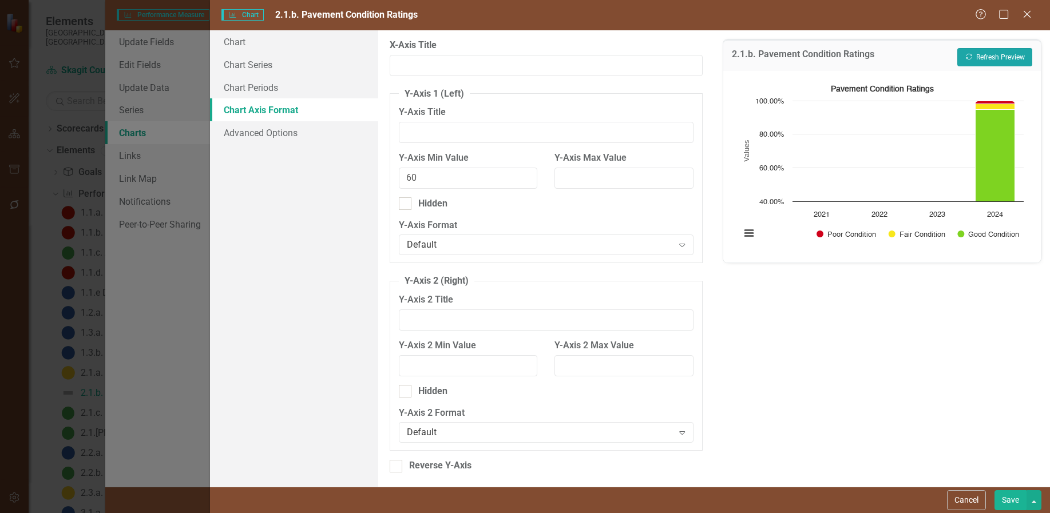
click at [1001, 54] on button "Recalculate Refresh Preview" at bounding box center [994, 57] width 75 height 18
click at [521, 175] on input "61" at bounding box center [468, 178] width 139 height 21
click at [521, 175] on input "62" at bounding box center [468, 178] width 139 height 21
click at [521, 175] on input "63" at bounding box center [468, 178] width 139 height 21
click at [521, 175] on input "64" at bounding box center [468, 178] width 139 height 21
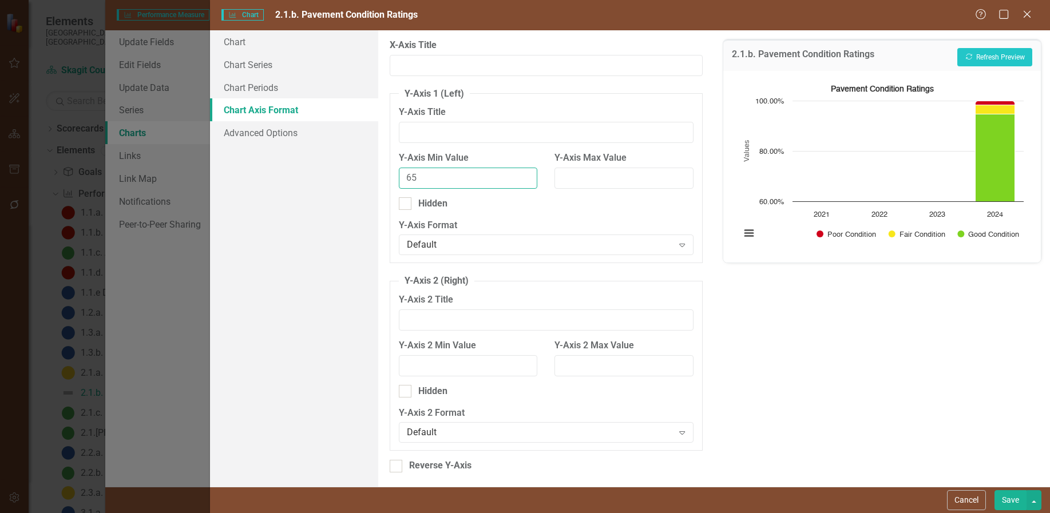
click at [521, 175] on input "65" at bounding box center [468, 178] width 139 height 21
click at [521, 175] on input "66" at bounding box center [468, 178] width 139 height 21
click at [521, 175] on input "67" at bounding box center [468, 178] width 139 height 21
click at [521, 175] on input "68" at bounding box center [468, 178] width 139 height 21
click at [521, 175] on input "69" at bounding box center [468, 178] width 139 height 21
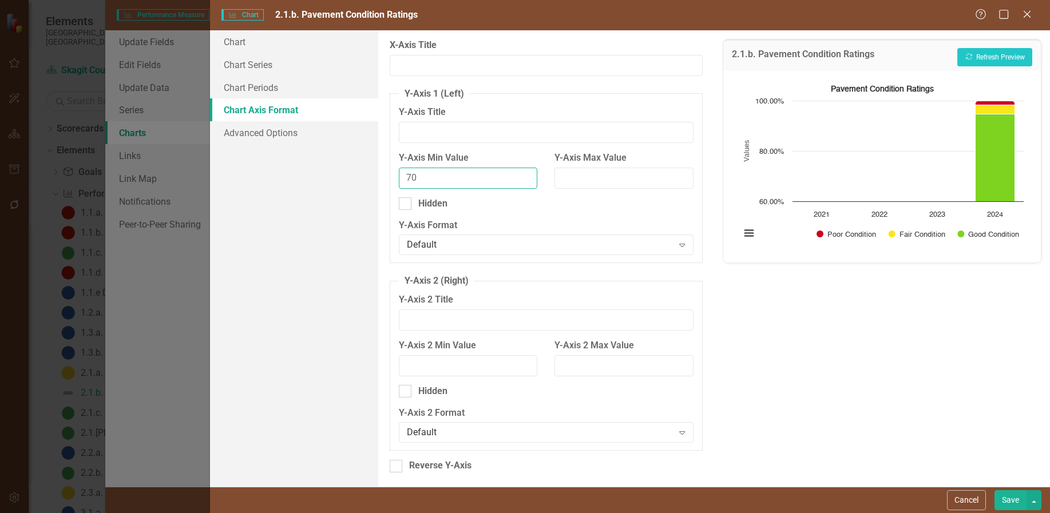
click at [521, 175] on input "70" at bounding box center [468, 178] width 139 height 21
click at [521, 175] on input "71" at bounding box center [468, 178] width 139 height 21
click at [521, 175] on input "72" at bounding box center [468, 178] width 139 height 21
click at [521, 175] on input "73" at bounding box center [468, 178] width 139 height 21
click at [521, 175] on input "74" at bounding box center [468, 178] width 139 height 21
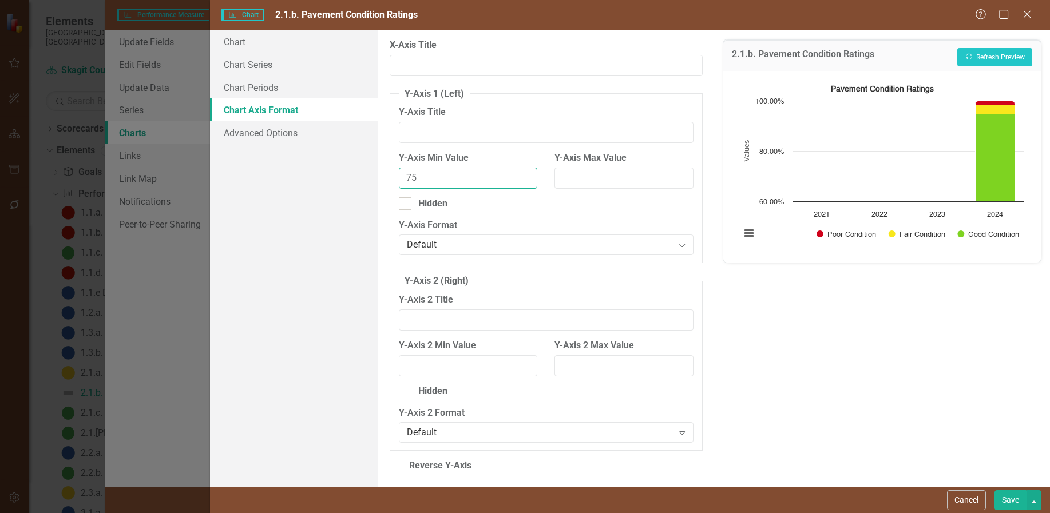
click at [521, 175] on input "75" at bounding box center [468, 178] width 139 height 21
click at [986, 53] on button "Recalculate Refresh Preview" at bounding box center [994, 57] width 75 height 18
click at [522, 175] on input "76" at bounding box center [468, 178] width 139 height 21
click at [522, 175] on input "77" at bounding box center [468, 178] width 139 height 21
click at [522, 175] on input "78" at bounding box center [468, 178] width 139 height 21
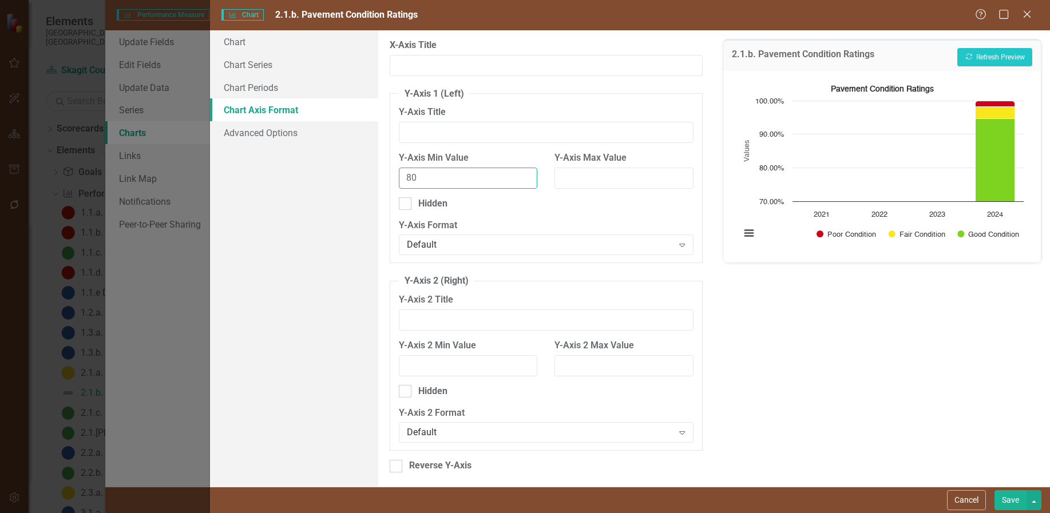
click at [522, 175] on input "80" at bounding box center [468, 178] width 139 height 21
click at [522, 175] on input "81" at bounding box center [468, 178] width 139 height 21
type input "80"
click at [523, 181] on input "80" at bounding box center [468, 178] width 139 height 21
click at [1007, 58] on button "Recalculate Refresh Preview" at bounding box center [994, 57] width 75 height 18
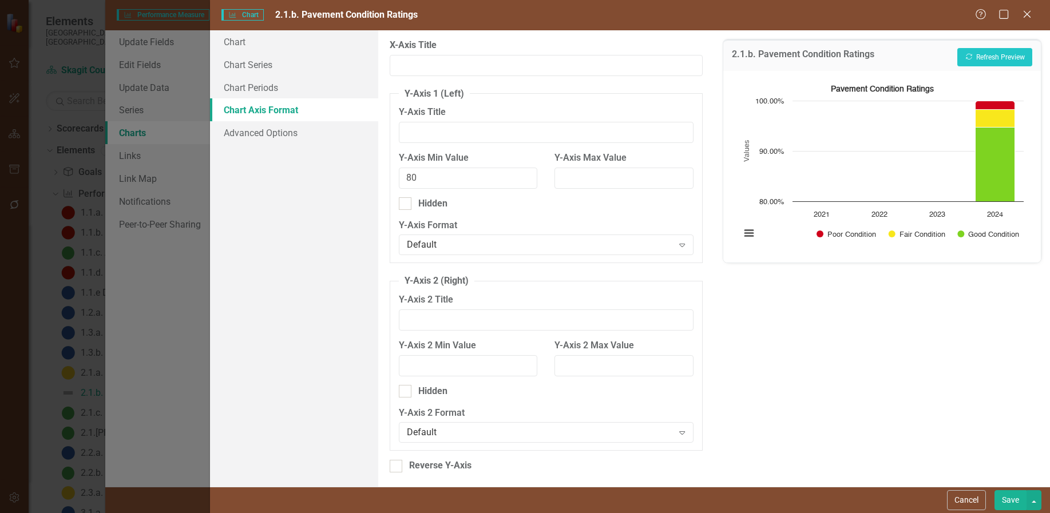
click at [1011, 499] on button "Save" at bounding box center [1011, 500] width 32 height 20
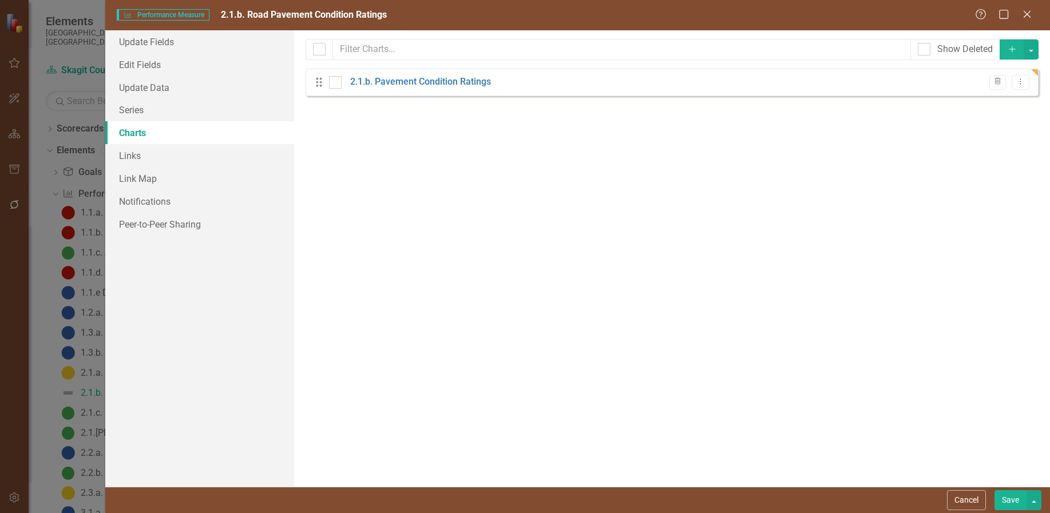
drag, startPoint x: 1028, startPoint y: 13, endPoint x: 1001, endPoint y: 454, distance: 441.5
click at [947, 377] on form "Performance Measure Performance Measure 2.1.b. Road Pavement Condition Ratings …" at bounding box center [577, 256] width 945 height 513
click at [1011, 498] on button "Save" at bounding box center [1011, 500] width 32 height 20
